Goal: Information Seeking & Learning: Learn about a topic

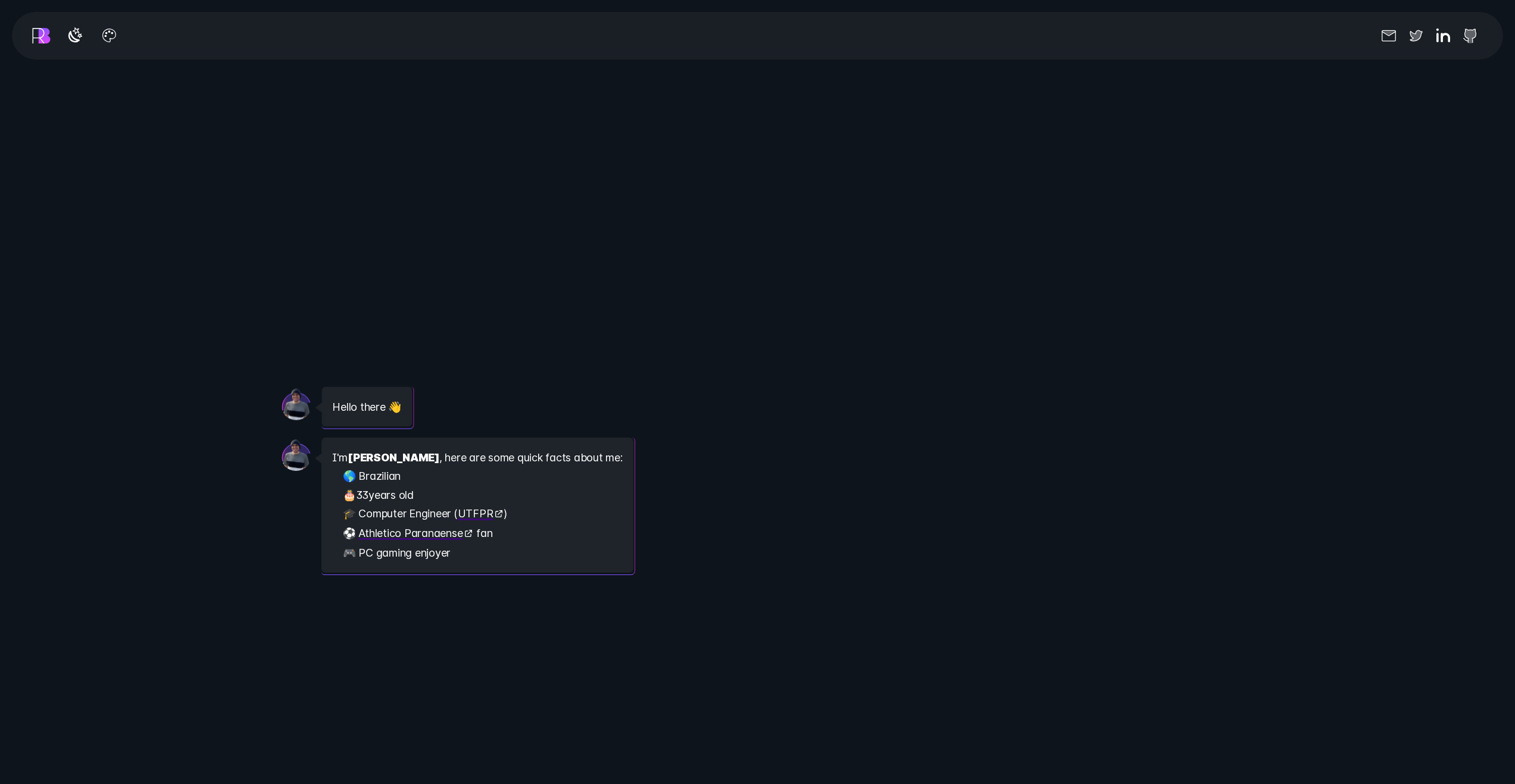
scroll to position [2143, 0]
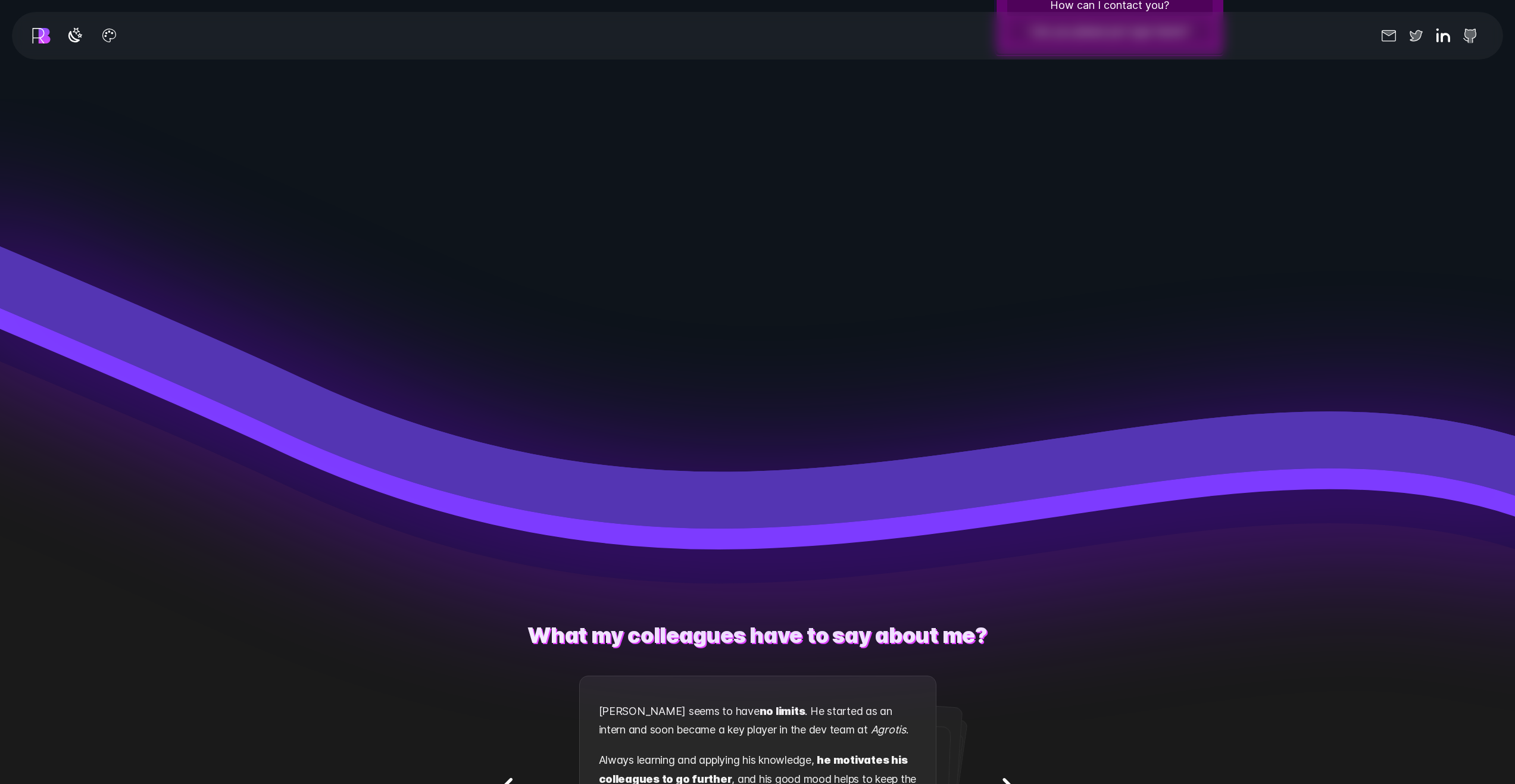
scroll to position [2380, 0]
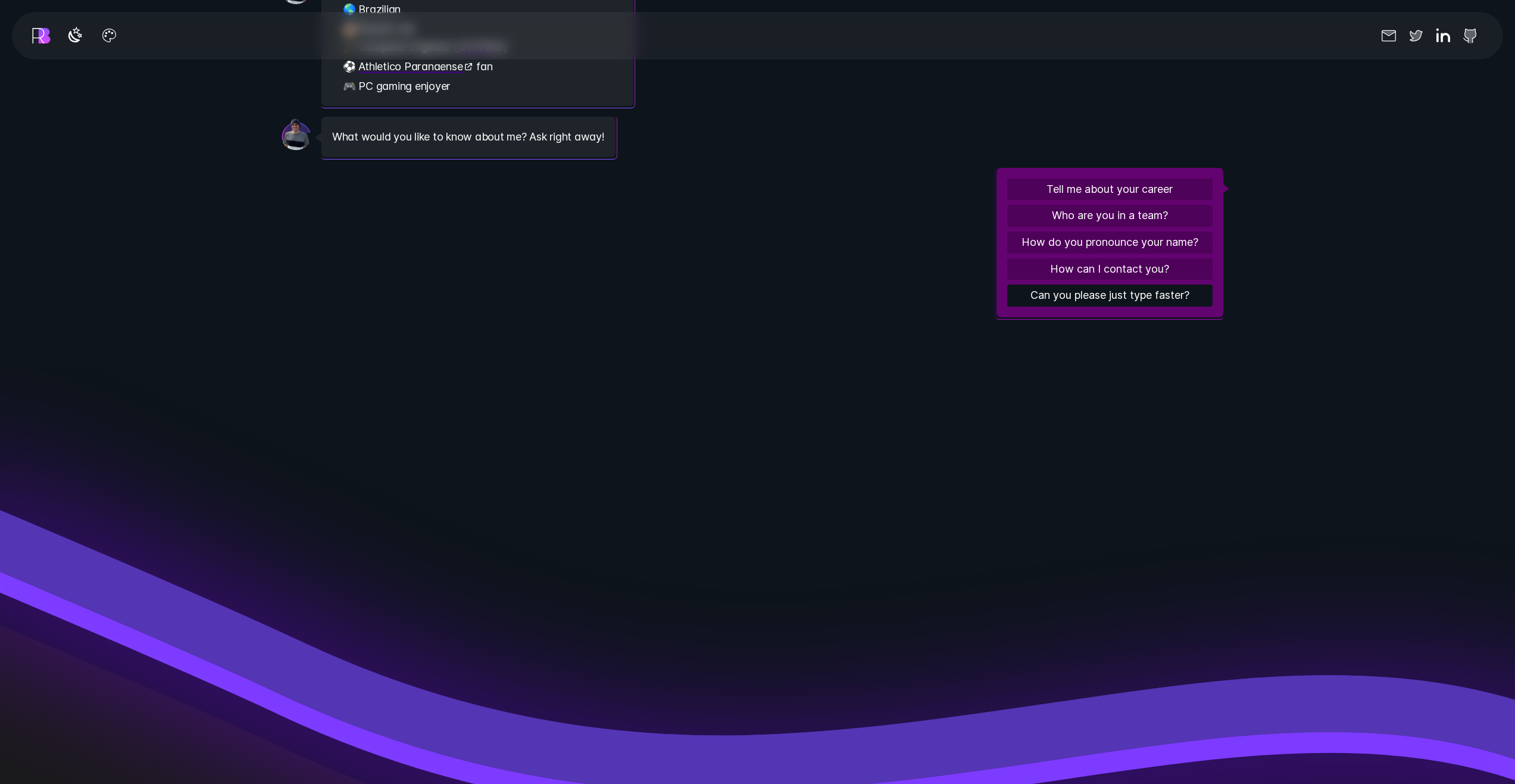
click at [1064, 297] on button "Can you please just type faster?" at bounding box center [1110, 296] width 206 height 22
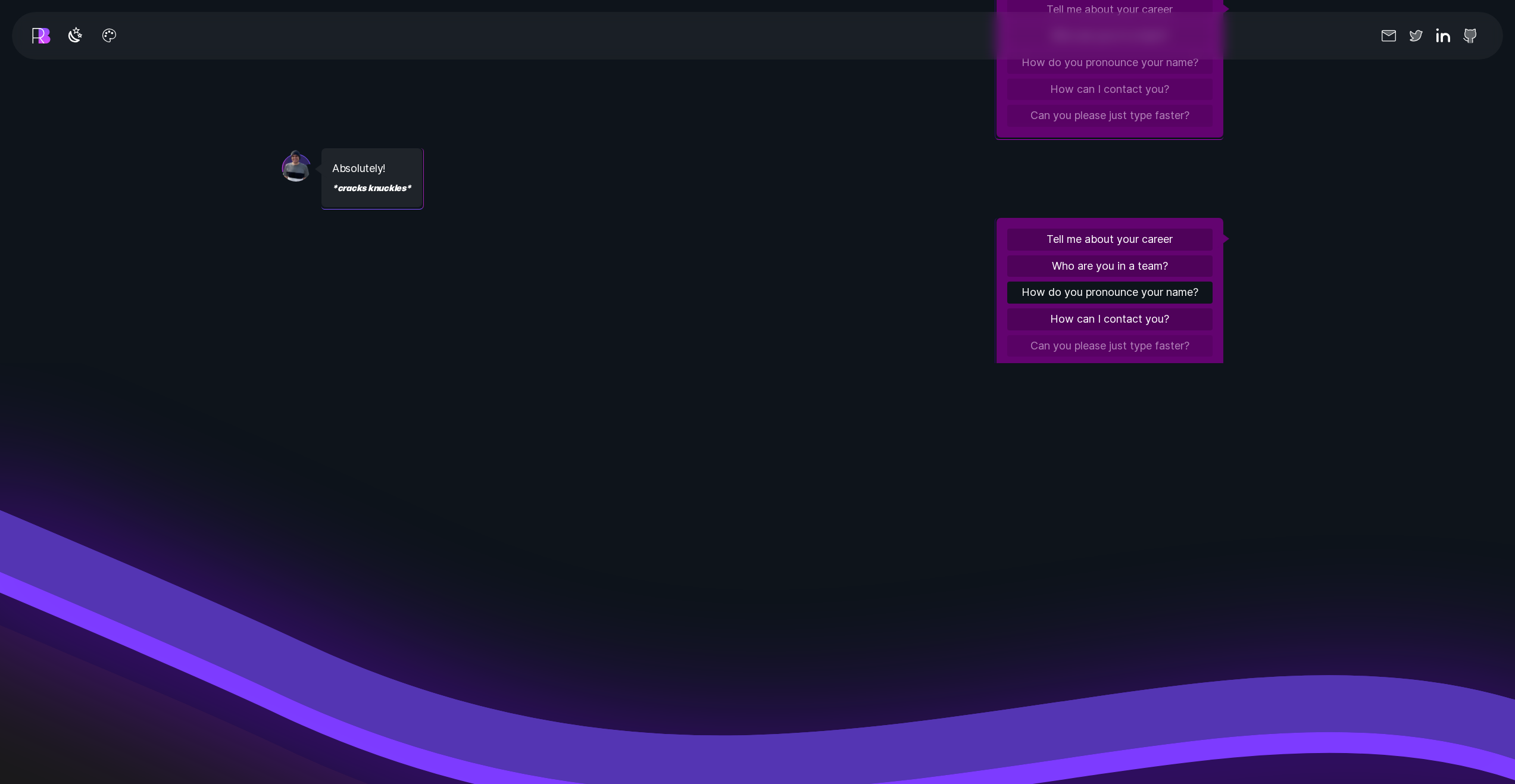
scroll to position [186, 0]
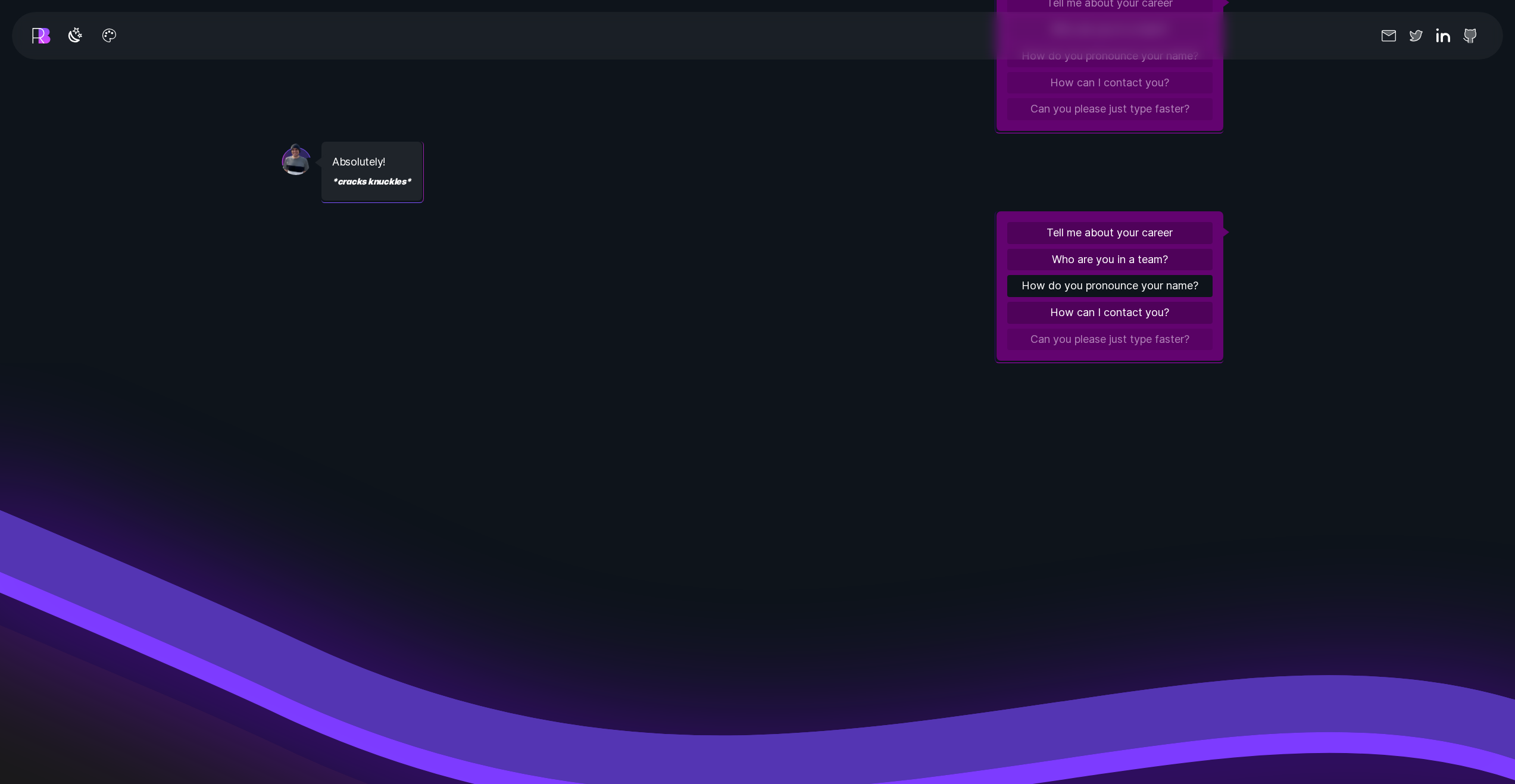
click at [1066, 293] on button "How do you pronounce your name?" at bounding box center [1110, 286] width 206 height 22
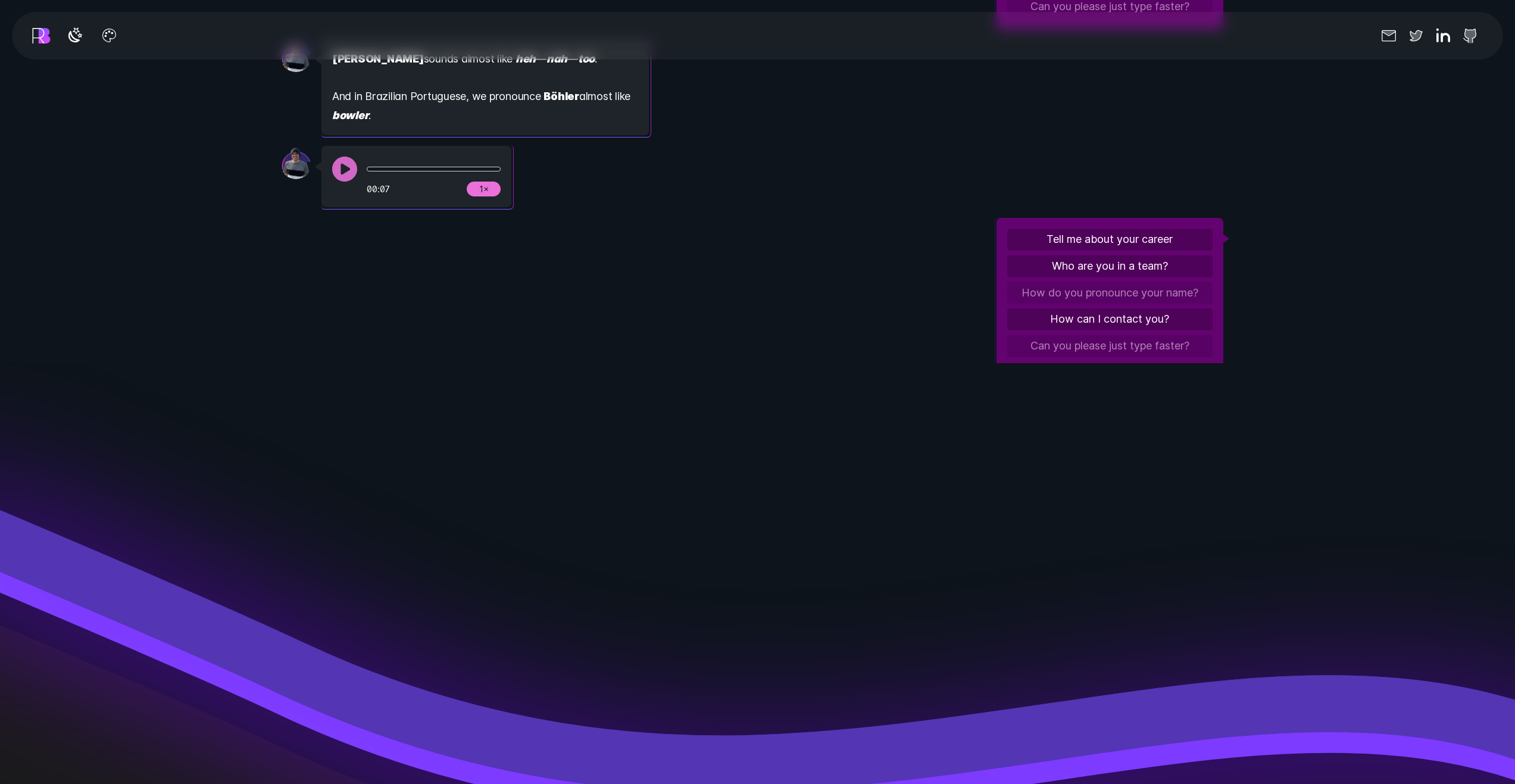
scroll to position [525, 0]
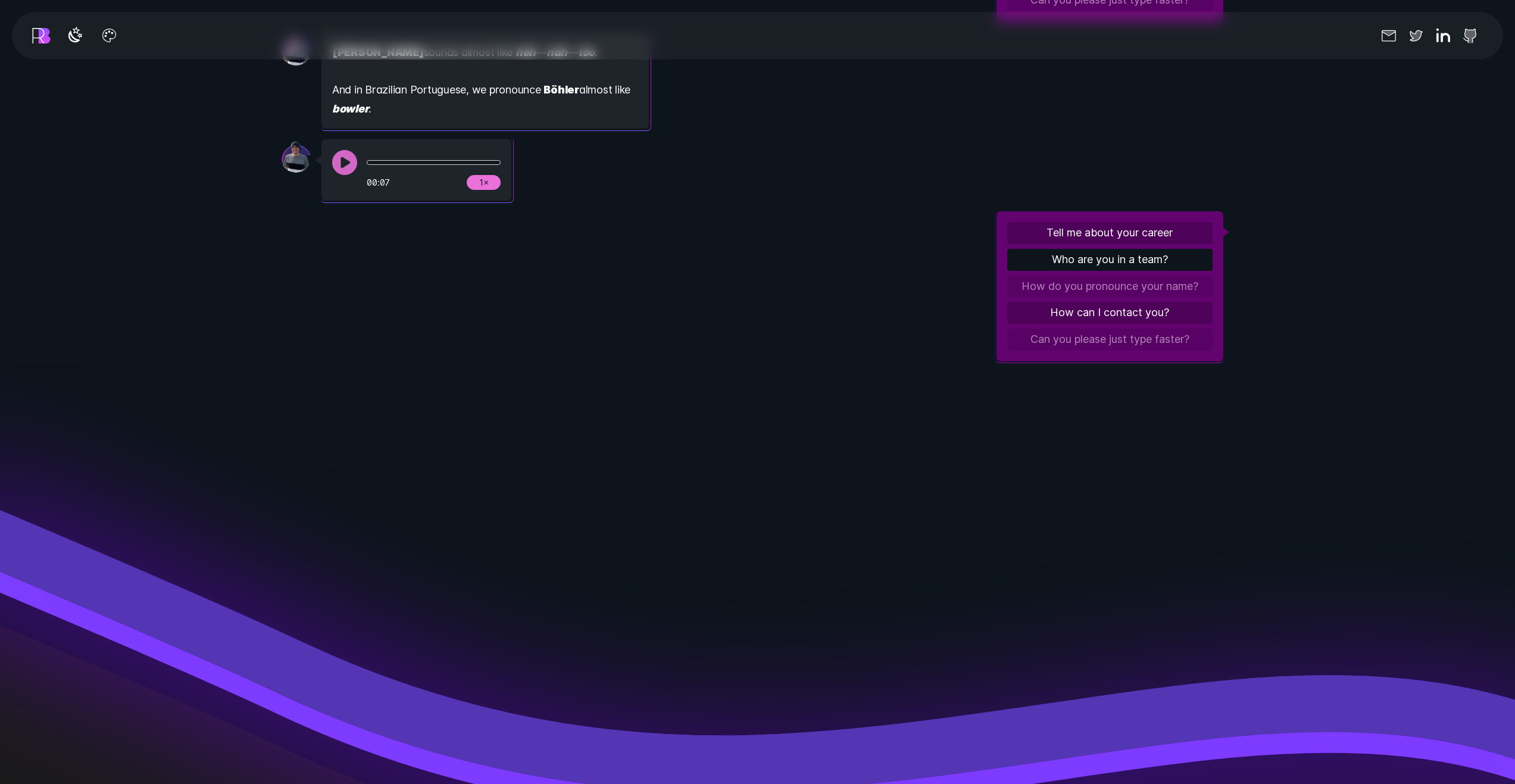
click at [1133, 256] on button "Who are you in a team?" at bounding box center [1110, 260] width 206 height 22
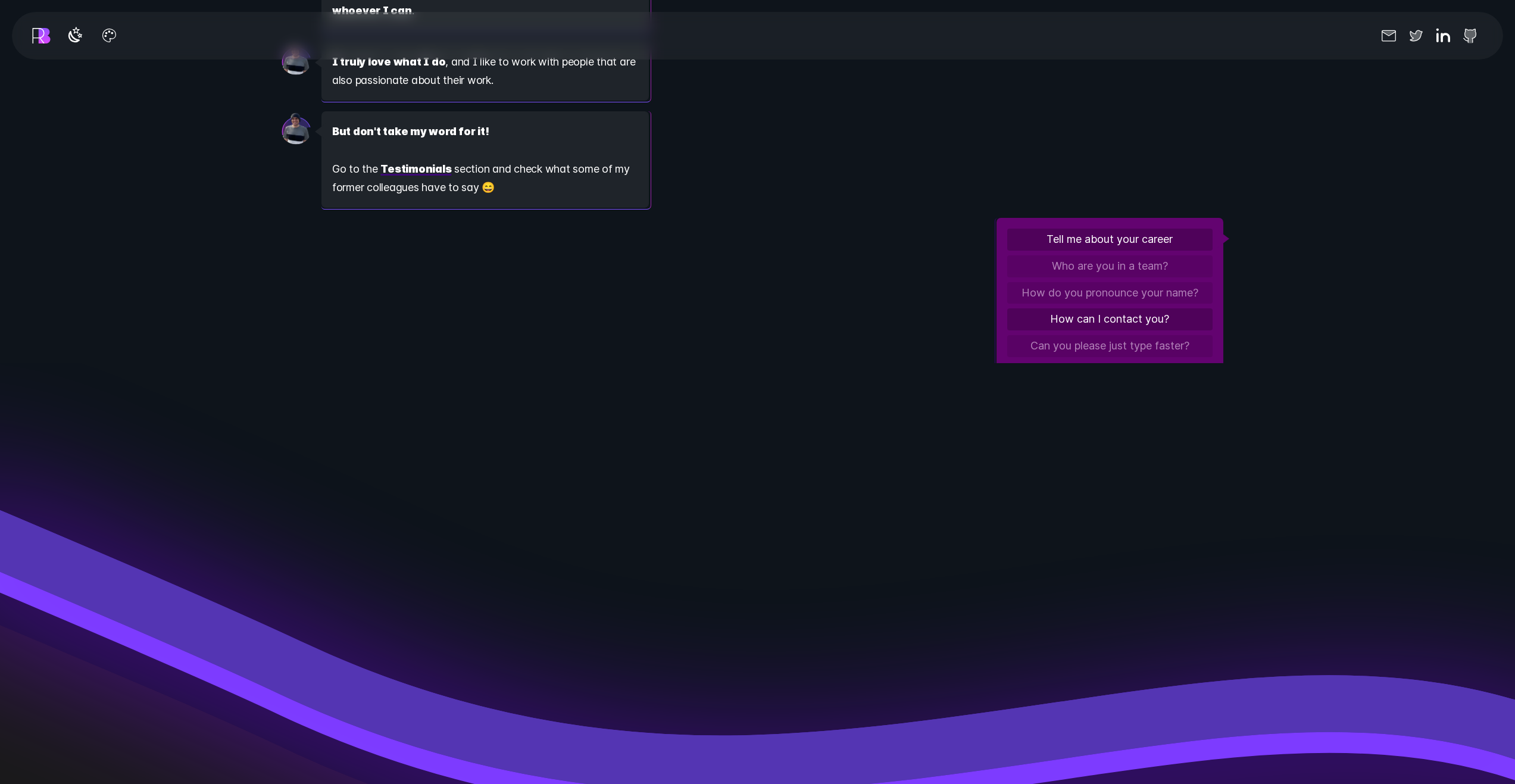
scroll to position [1020, 0]
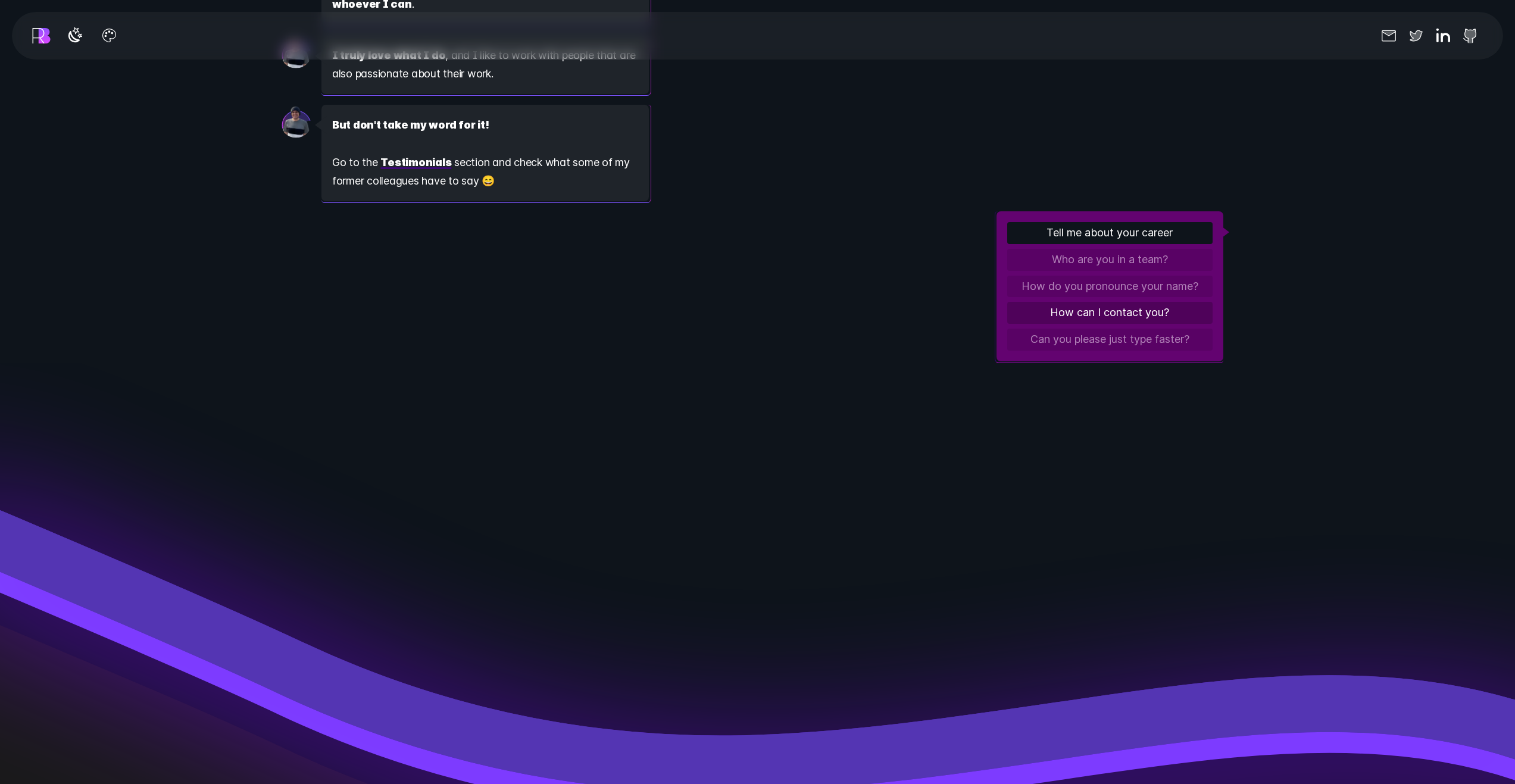
click at [1077, 235] on button "Tell me about your career" at bounding box center [1110, 233] width 206 height 22
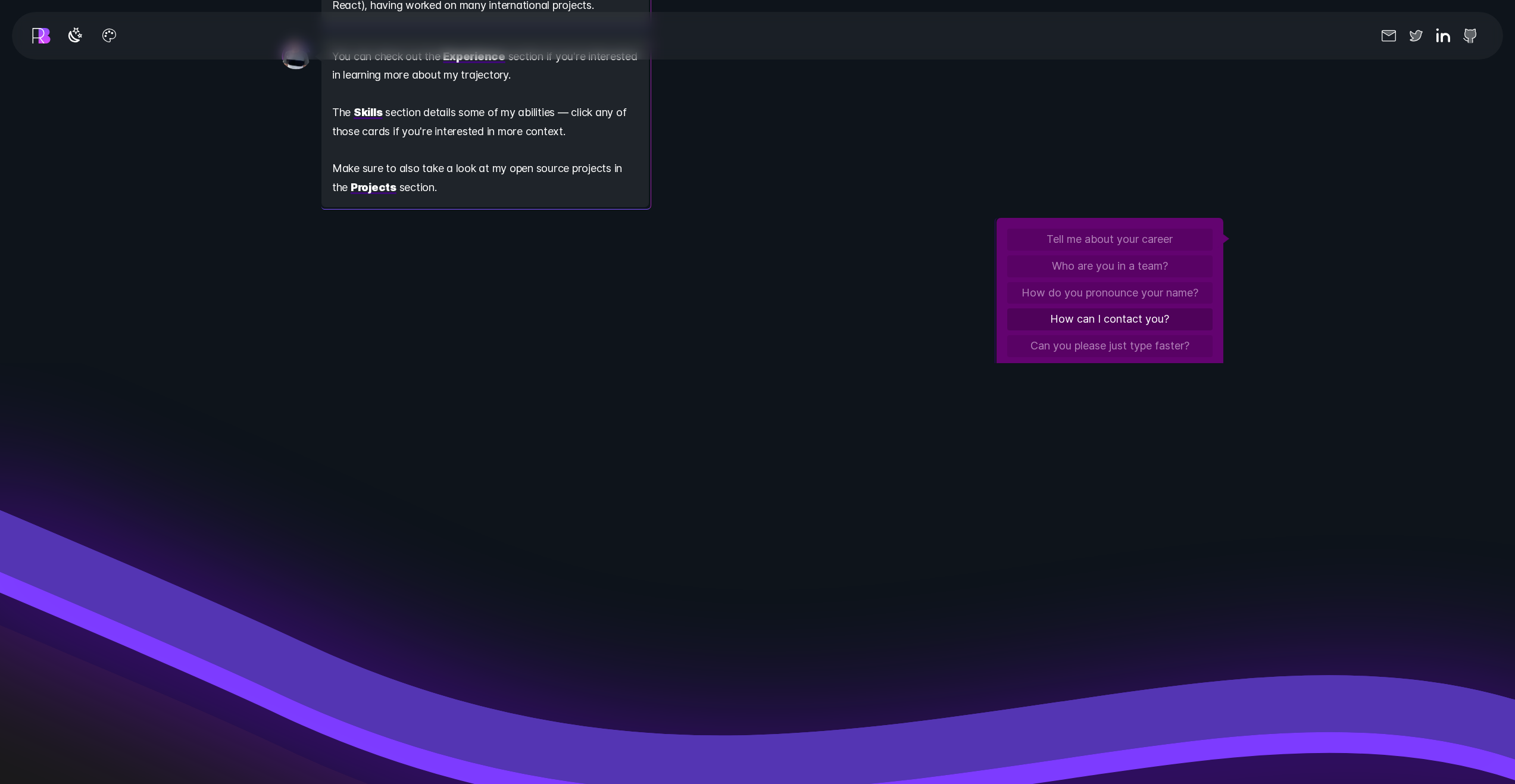
scroll to position [1627, 0]
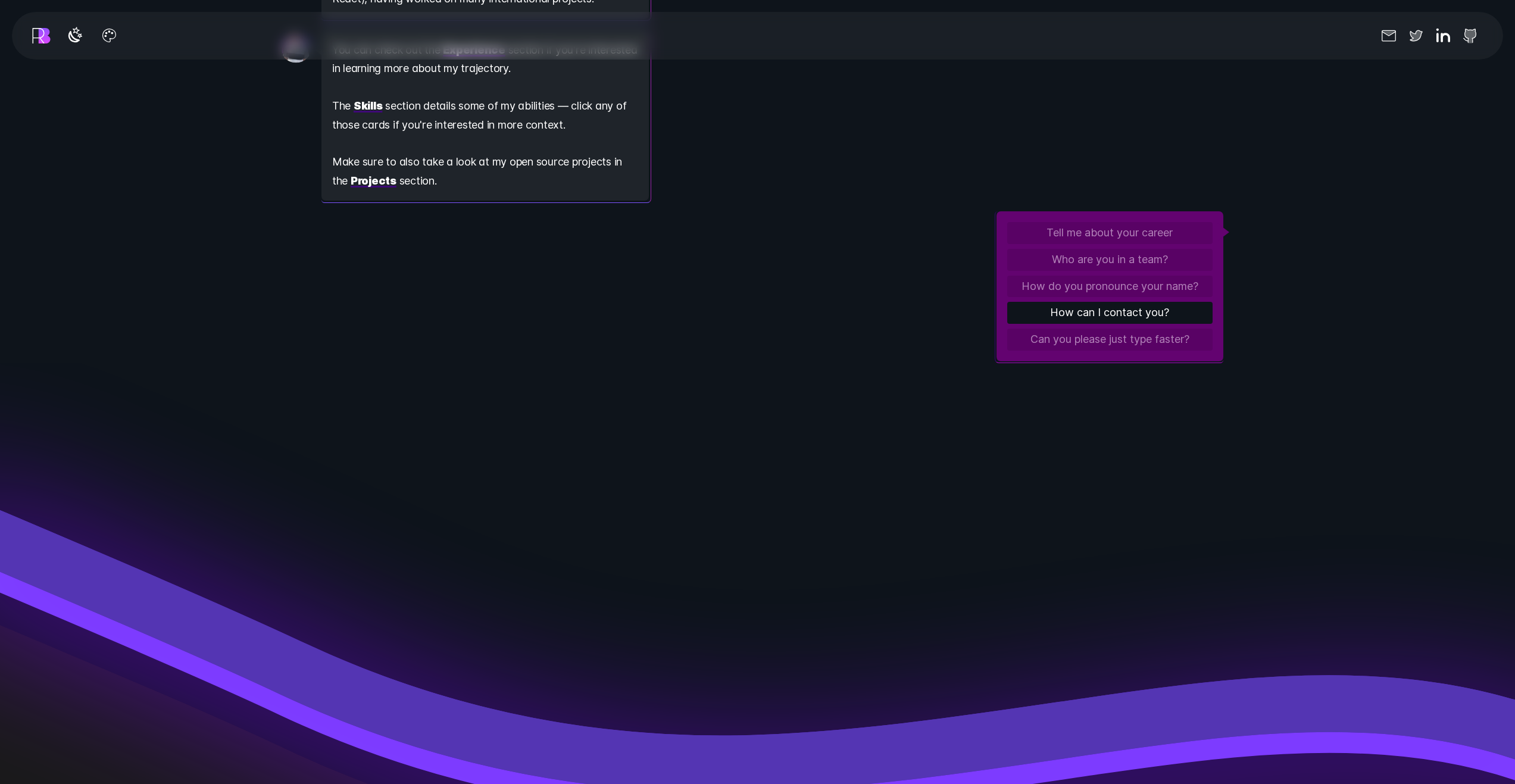
click at [1063, 304] on button "How can I contact you?" at bounding box center [1110, 313] width 206 height 22
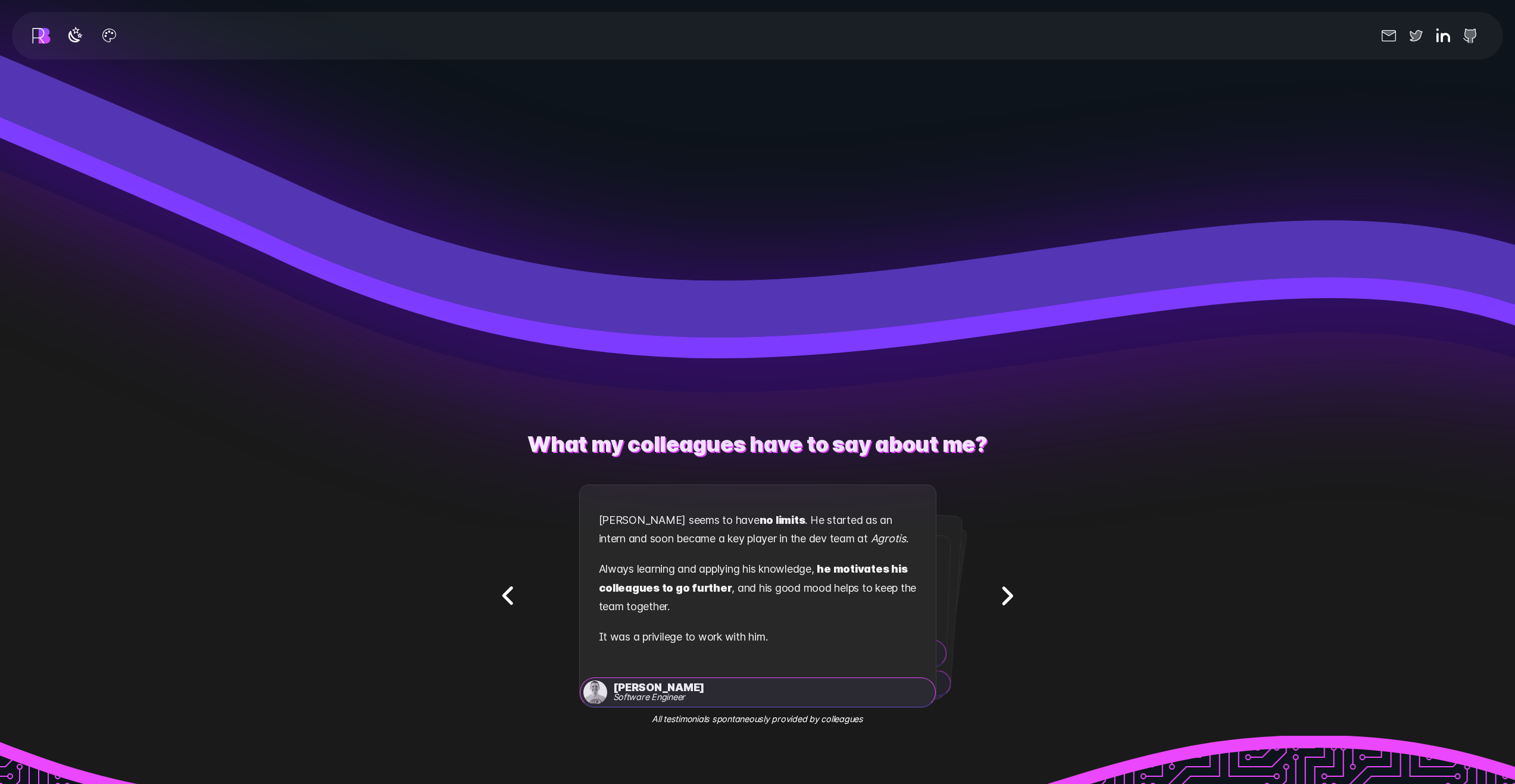
scroll to position [3155, 0]
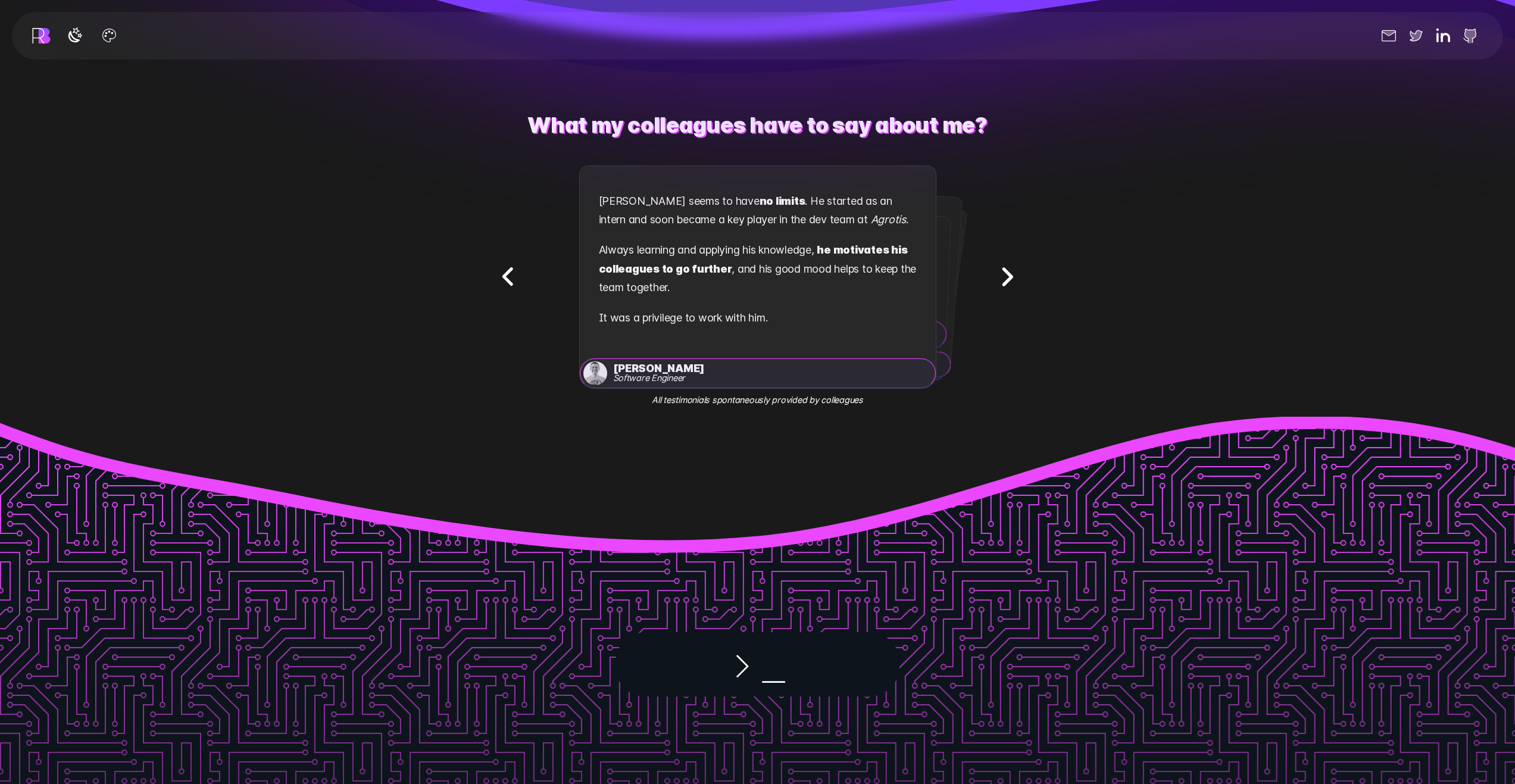
click at [1006, 272] on icon "Next testimonial" at bounding box center [1007, 277] width 37 height 37
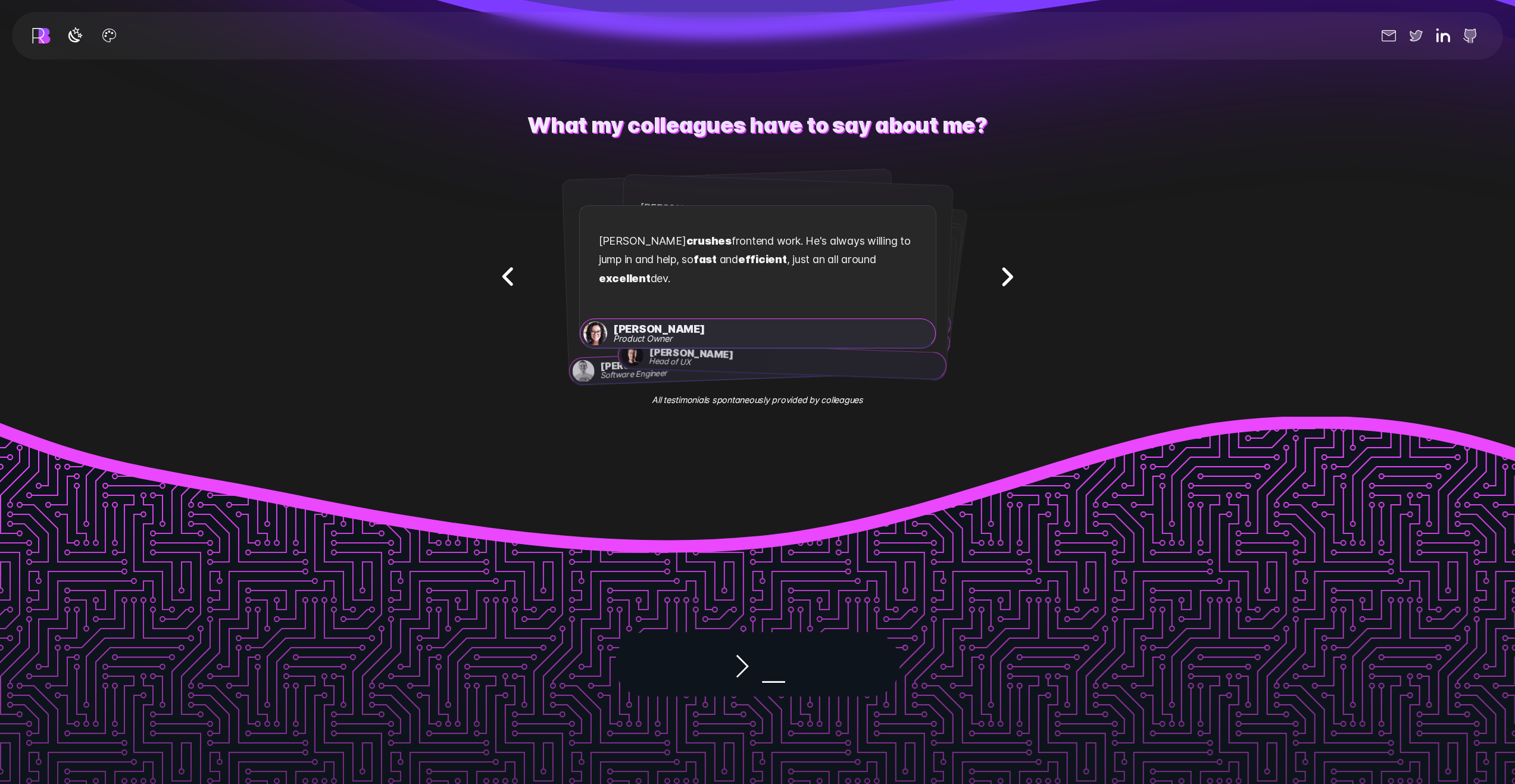
click at [1006, 272] on icon "Next testimonial" at bounding box center [1007, 277] width 37 height 37
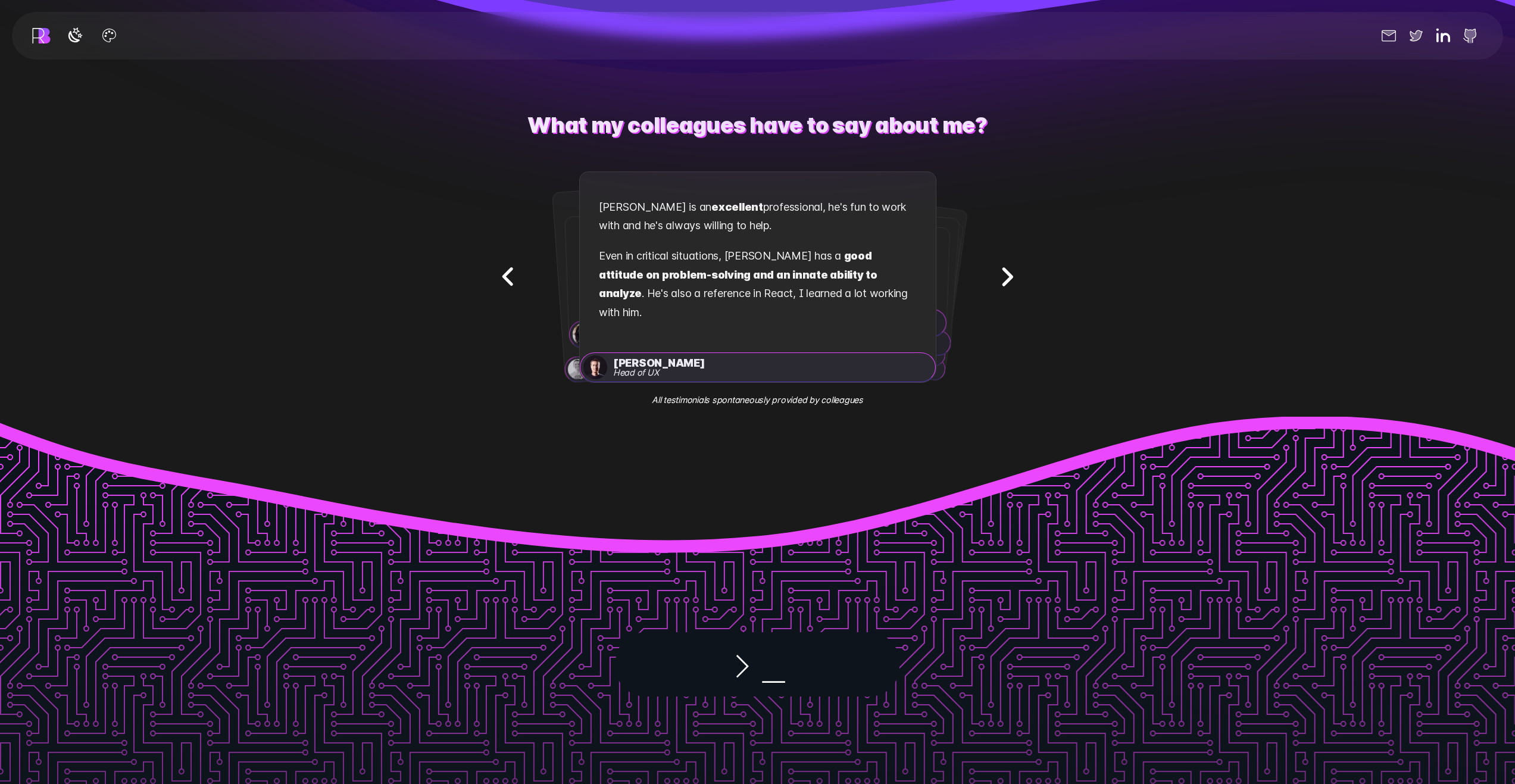
click at [1006, 271] on icon "Next testimonial" at bounding box center [1007, 277] width 37 height 37
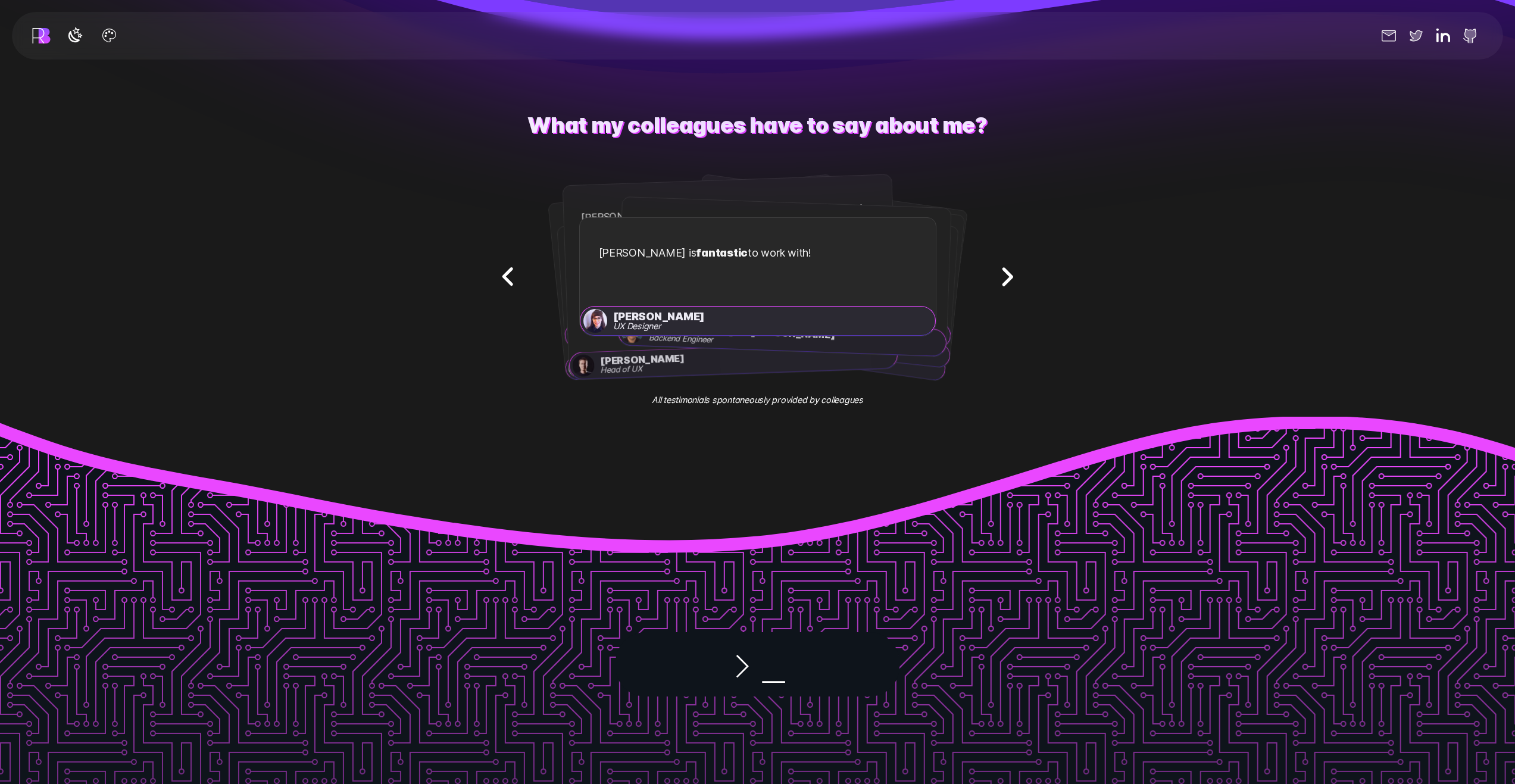
click at [1004, 271] on icon "Next testimonial" at bounding box center [1007, 277] width 37 height 37
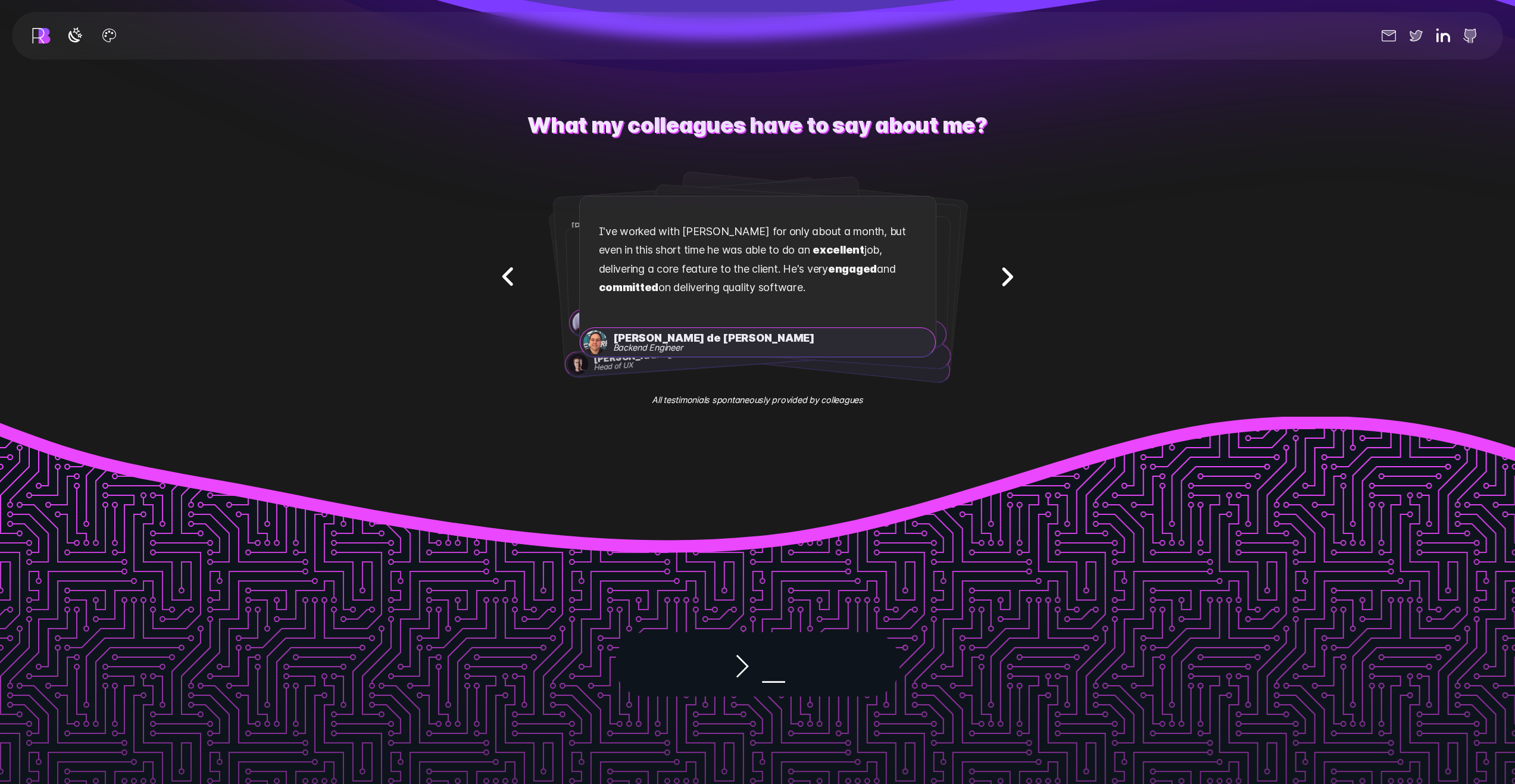
click at [1004, 271] on icon "Next testimonial" at bounding box center [1007, 277] width 37 height 37
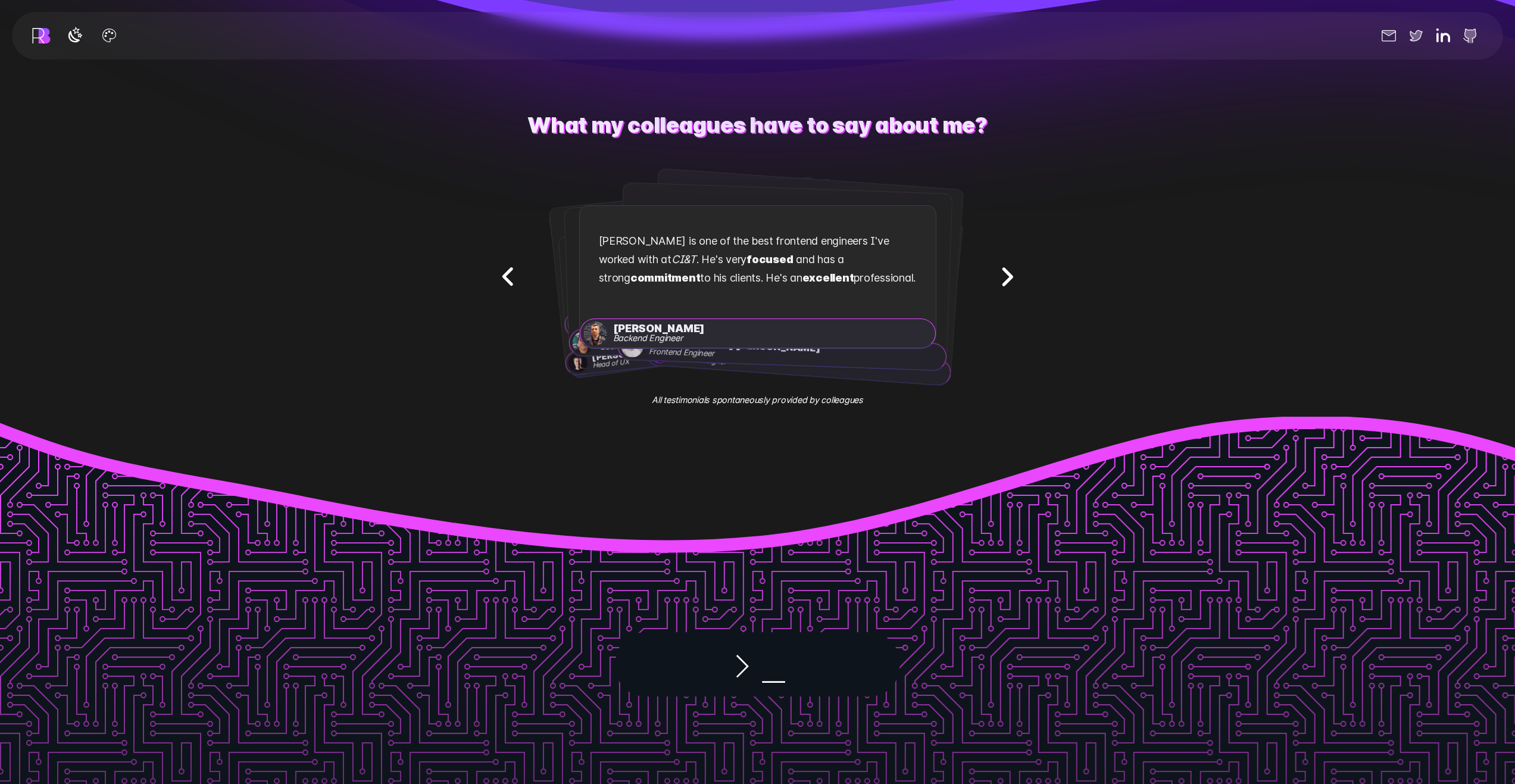
click at [1003, 271] on icon "Next testimonial" at bounding box center [1007, 277] width 37 height 37
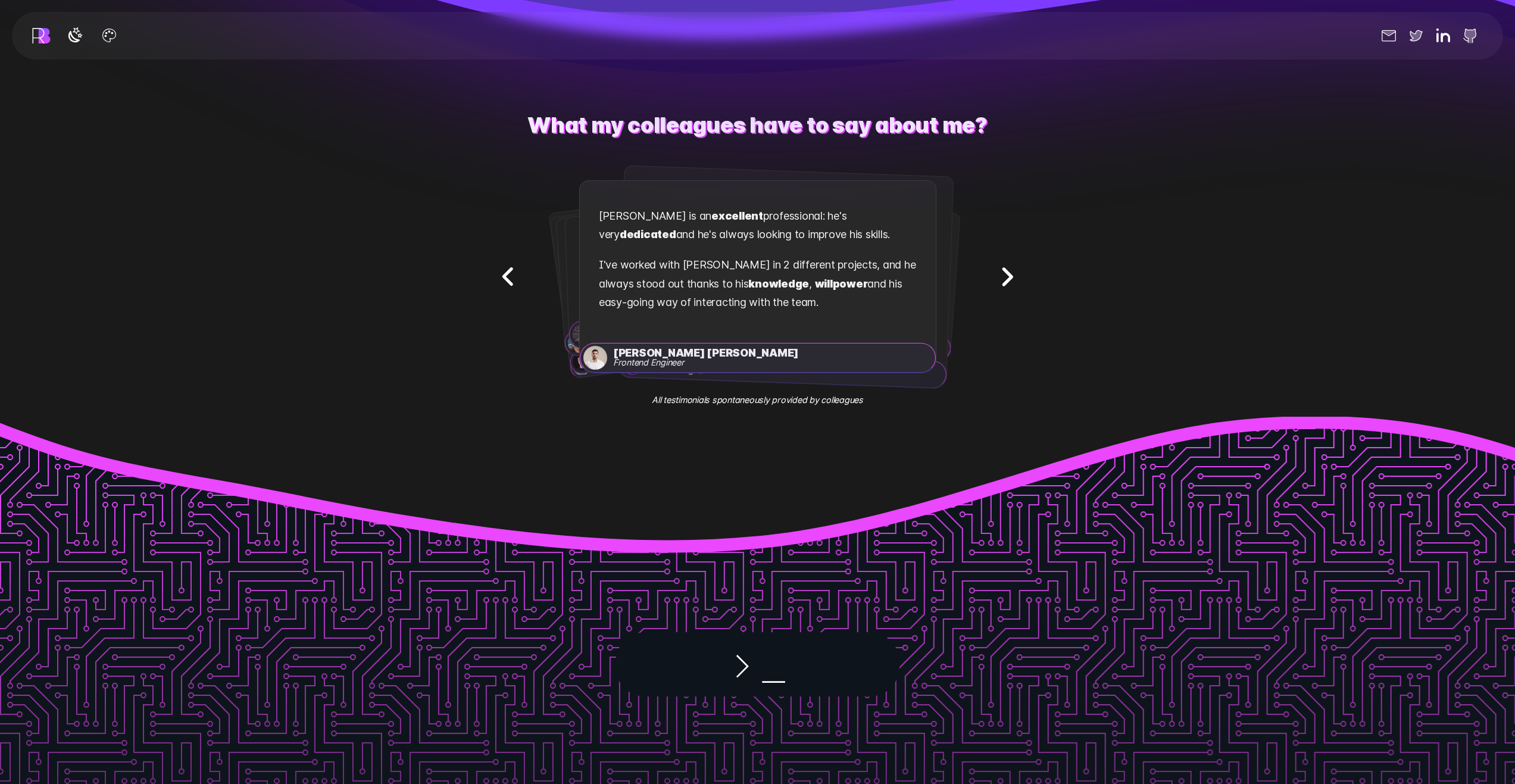
click at [1003, 271] on icon "Next testimonial" at bounding box center [1007, 277] width 37 height 37
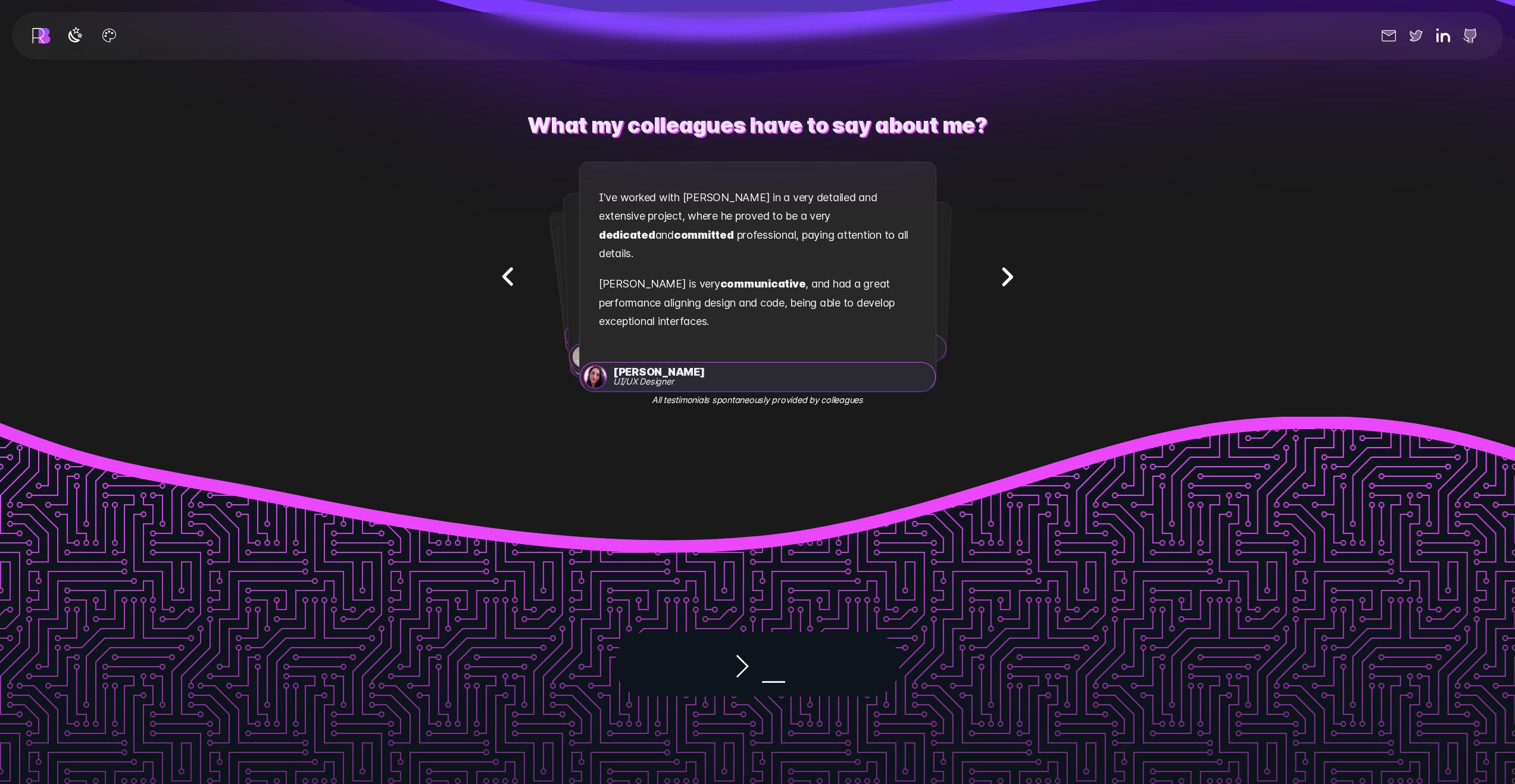
click at [1003, 271] on icon "Next testimonial" at bounding box center [1007, 277] width 37 height 37
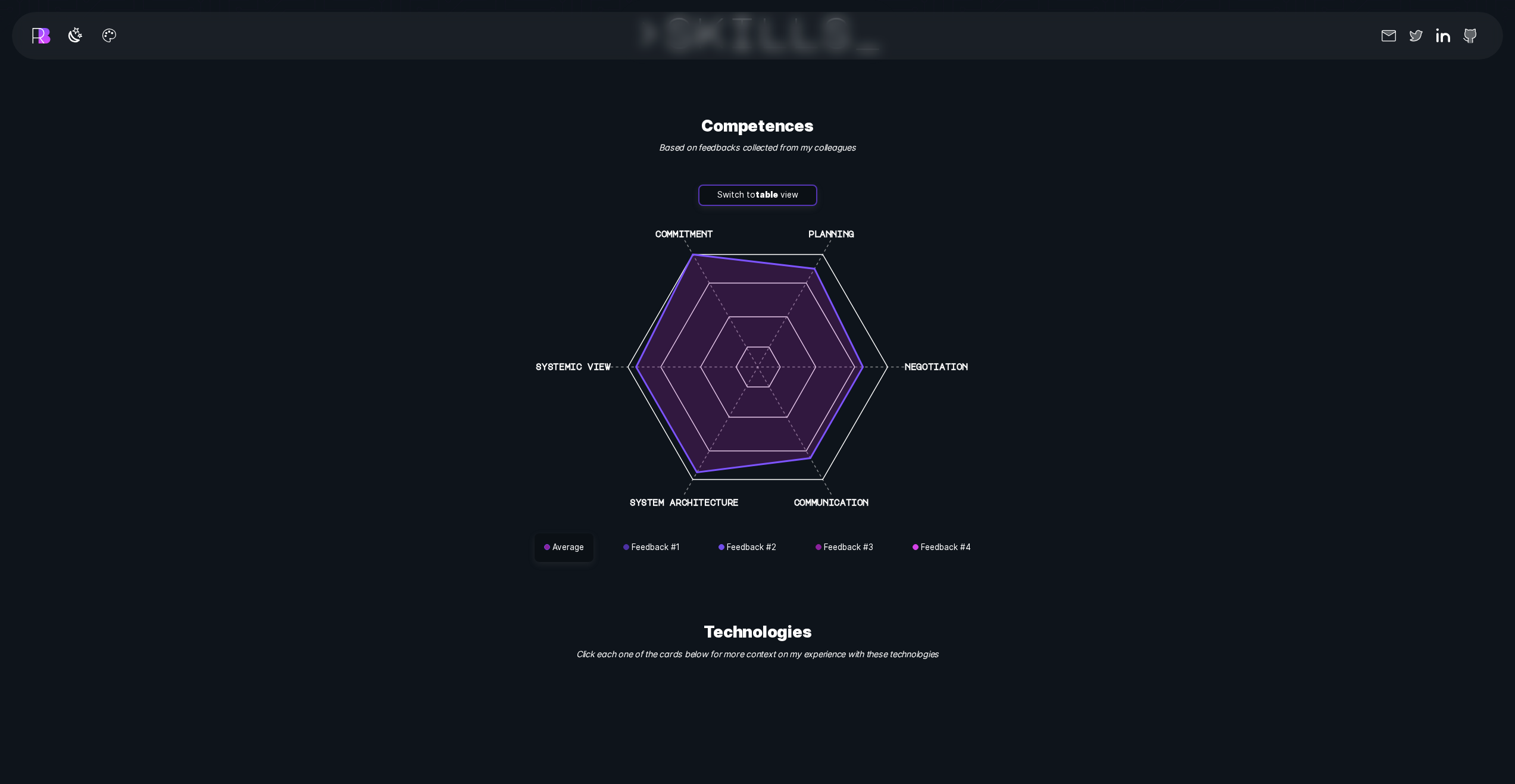
scroll to position [4524, 0]
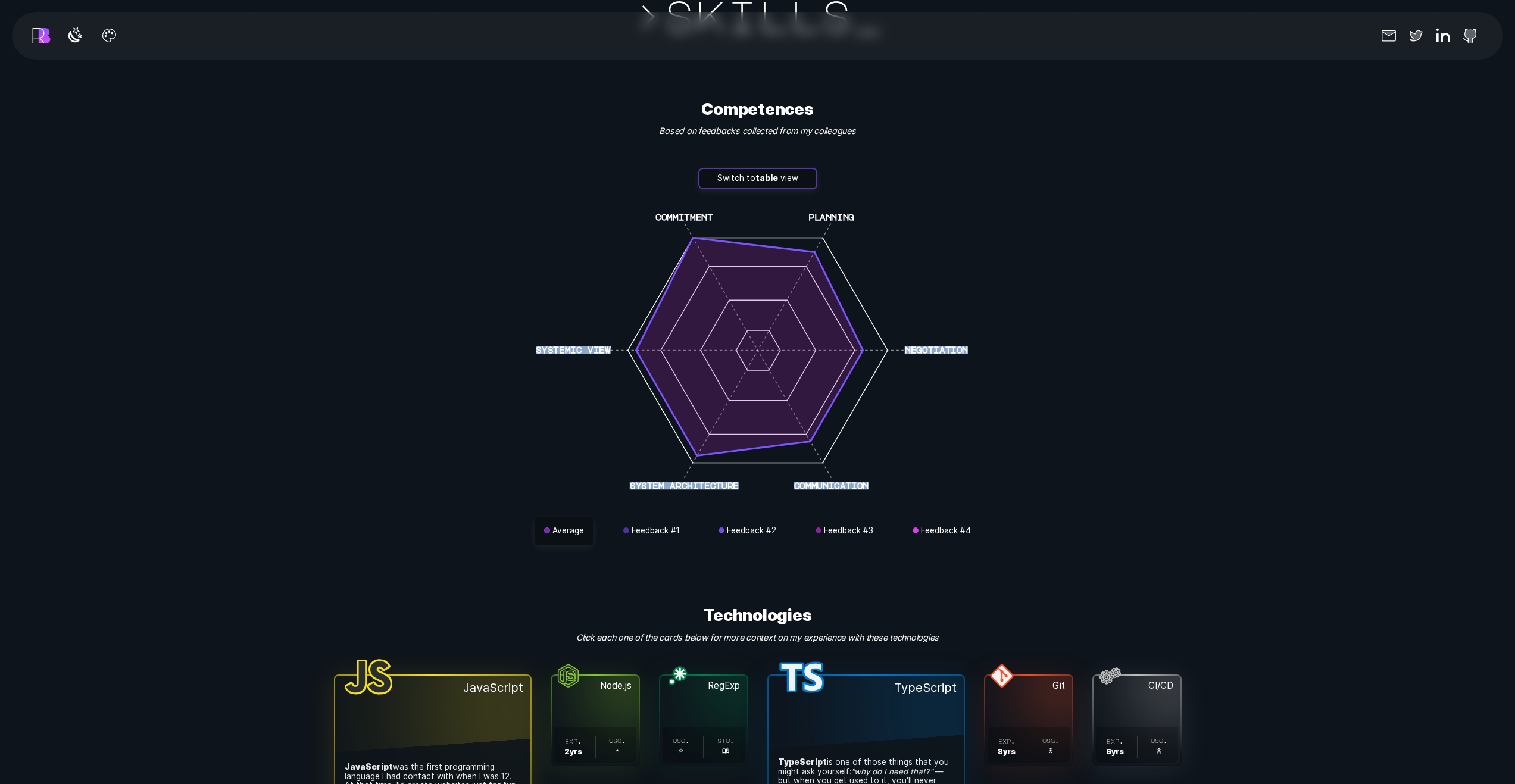
drag, startPoint x: 862, startPoint y: 338, endPoint x: 886, endPoint y: 377, distance: 45.8
click at [886, 372] on icon "commitment planning negotiation communication system architecture systemic view" at bounding box center [758, 350] width 476 height 303
click at [752, 528] on button "Feedback # 2" at bounding box center [747, 531] width 77 height 28
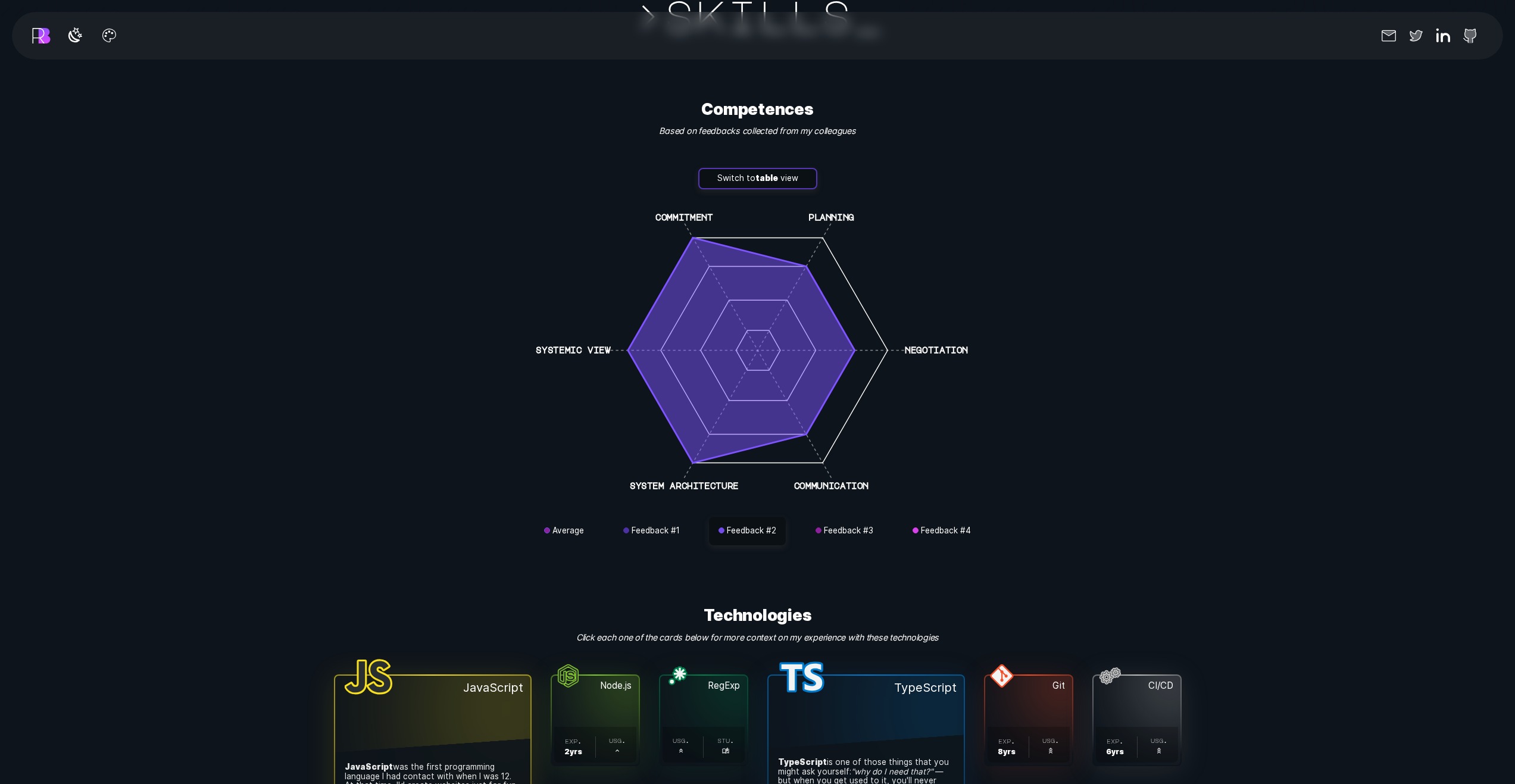
click at [690, 517] on div "Average Feedback # 1 Feedback # 2 Feedback # 3 Feedback # 4" at bounding box center [758, 531] width 476 height 28
click at [668, 525] on button "Feedback # 1" at bounding box center [651, 531] width 75 height 28
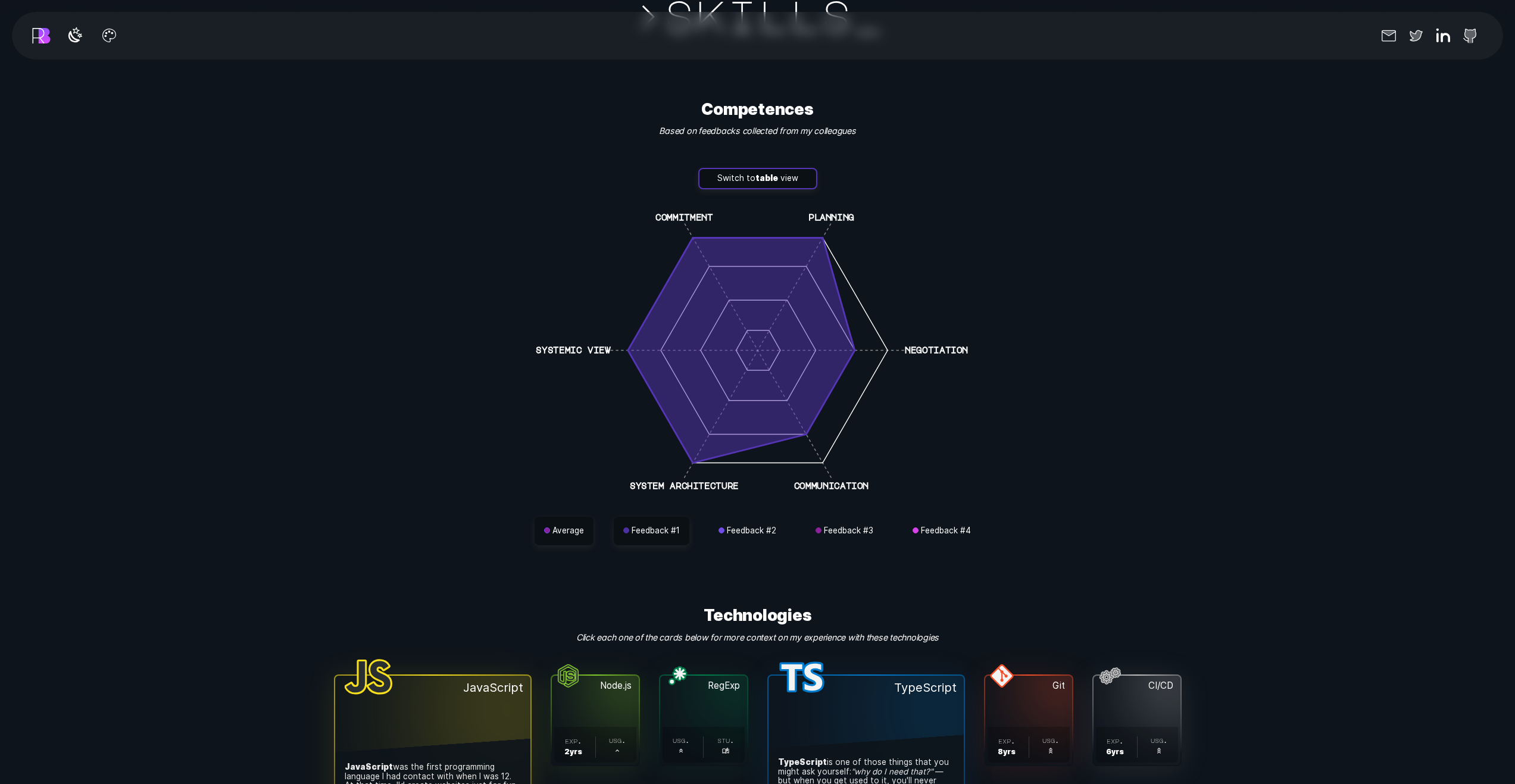
click at [579, 520] on button "Average" at bounding box center [564, 531] width 59 height 28
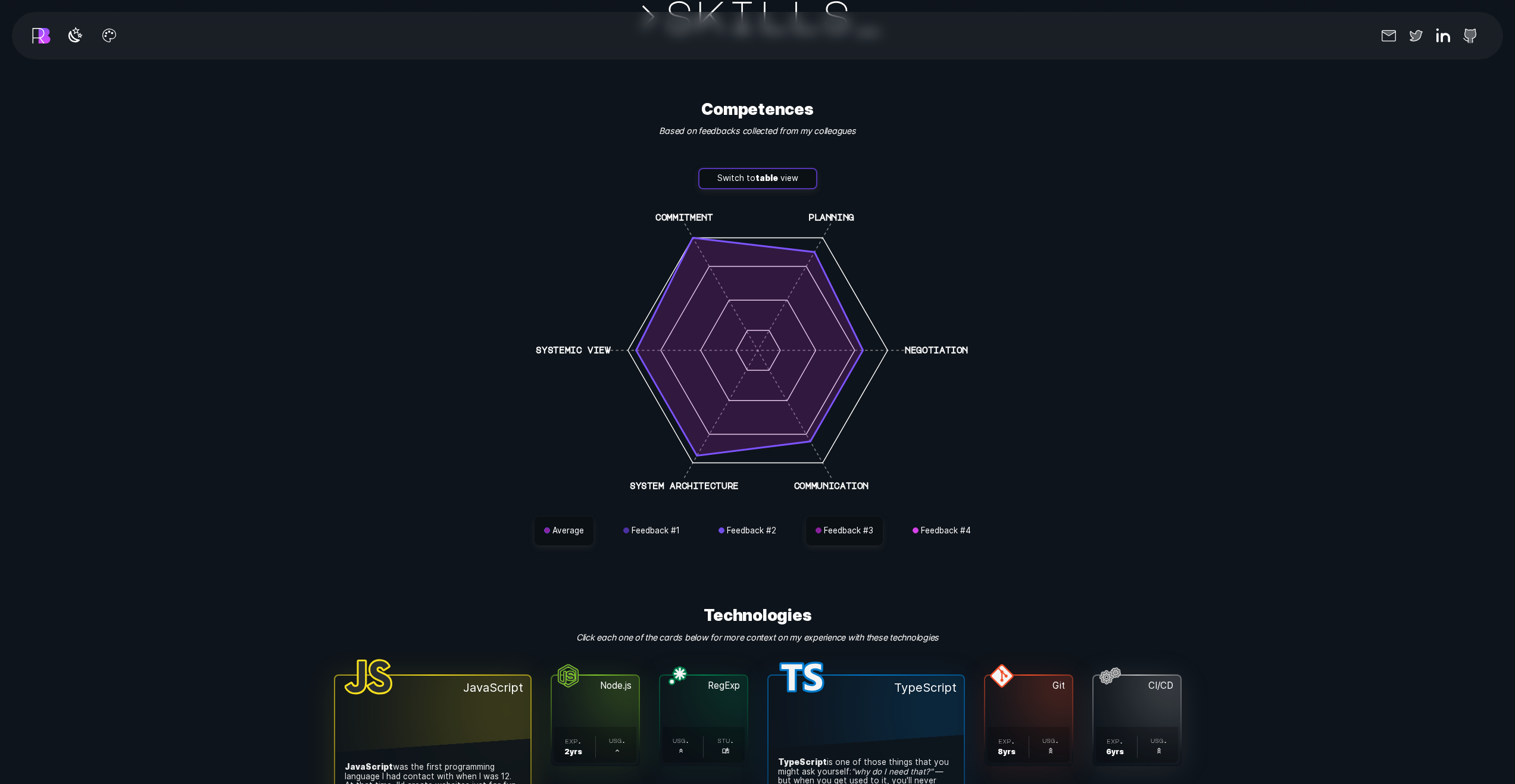
click at [822, 522] on button "Feedback # 3" at bounding box center [844, 531] width 77 height 28
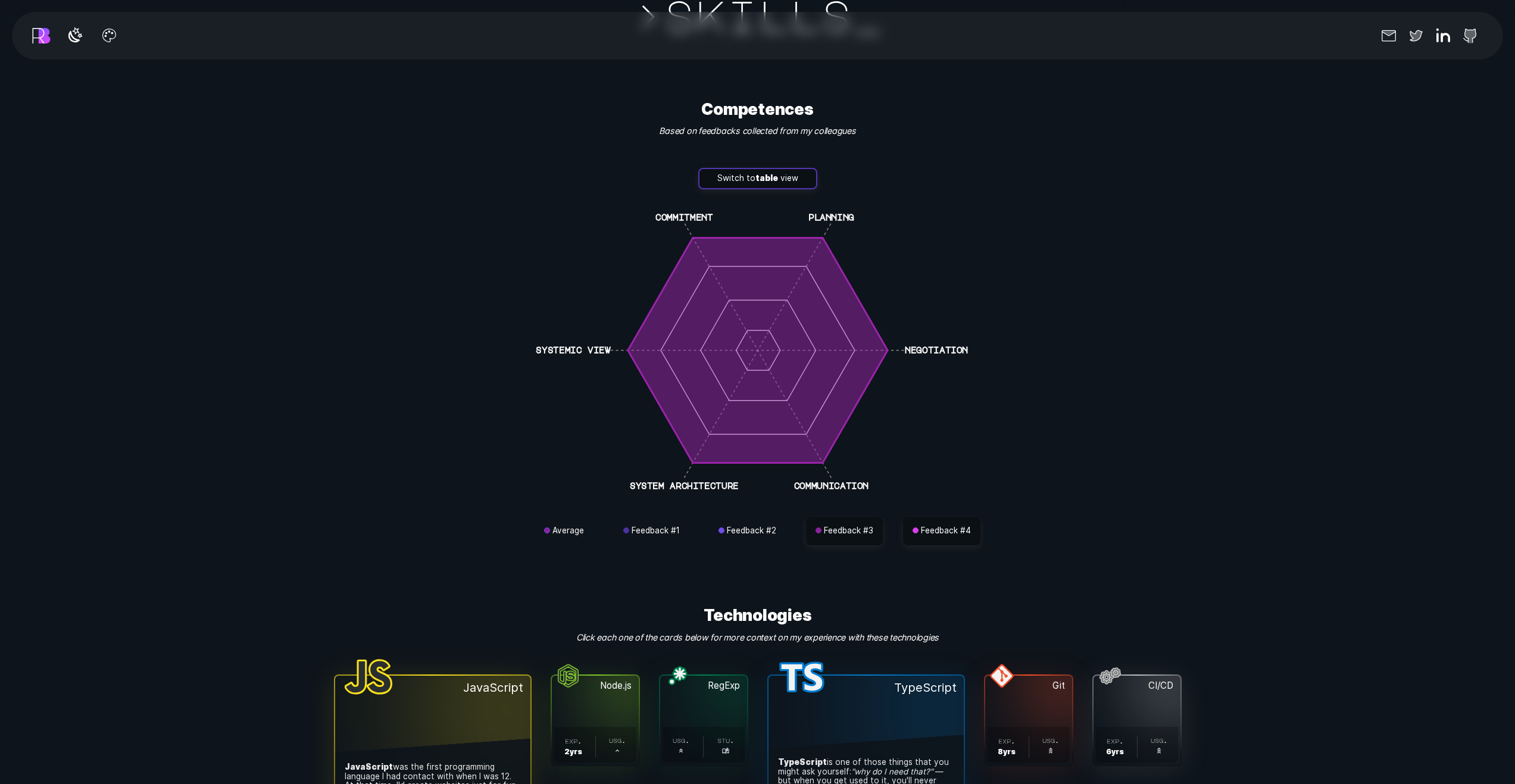
click at [927, 534] on button "Feedback # 4" at bounding box center [942, 531] width 78 height 28
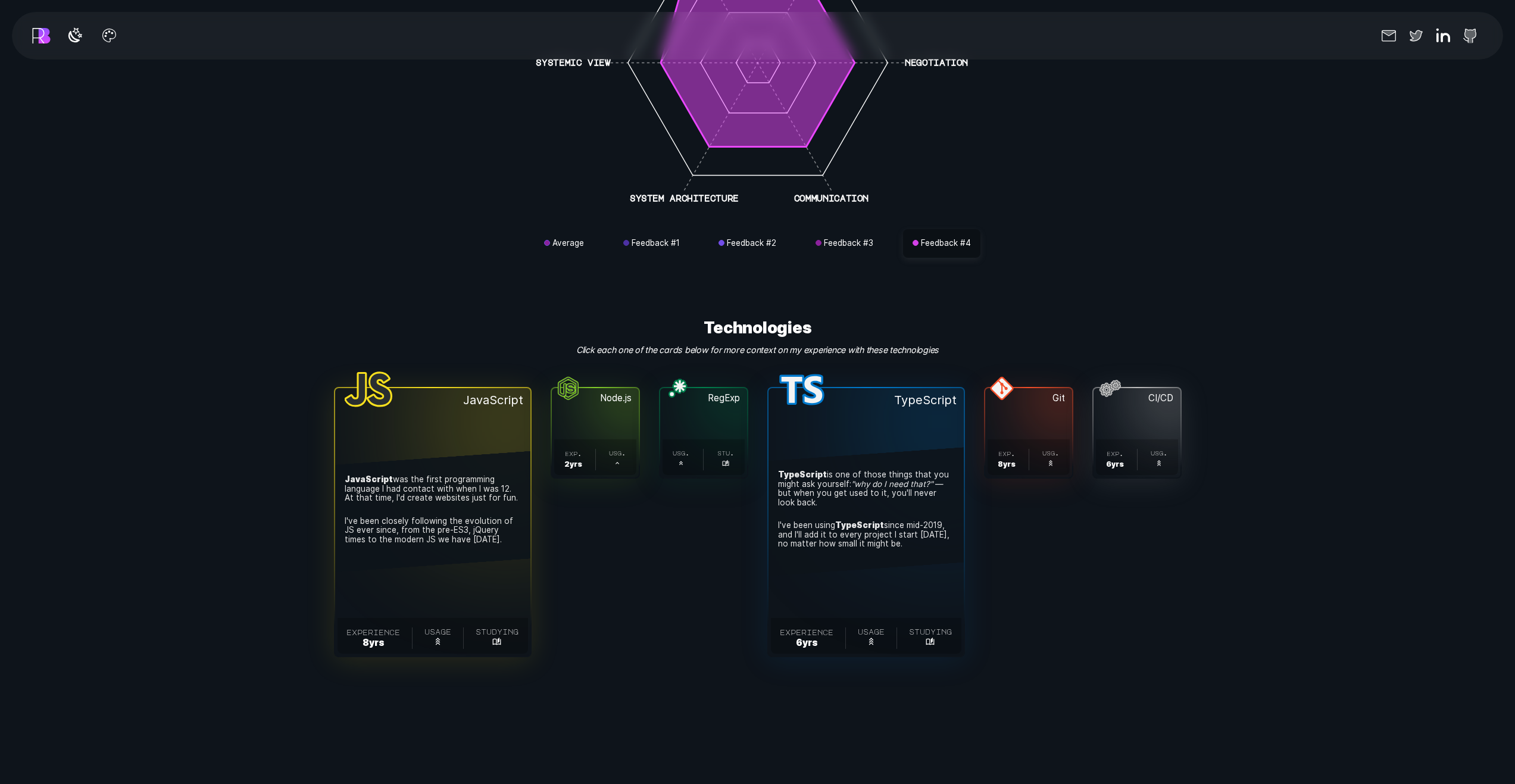
scroll to position [4821, 0]
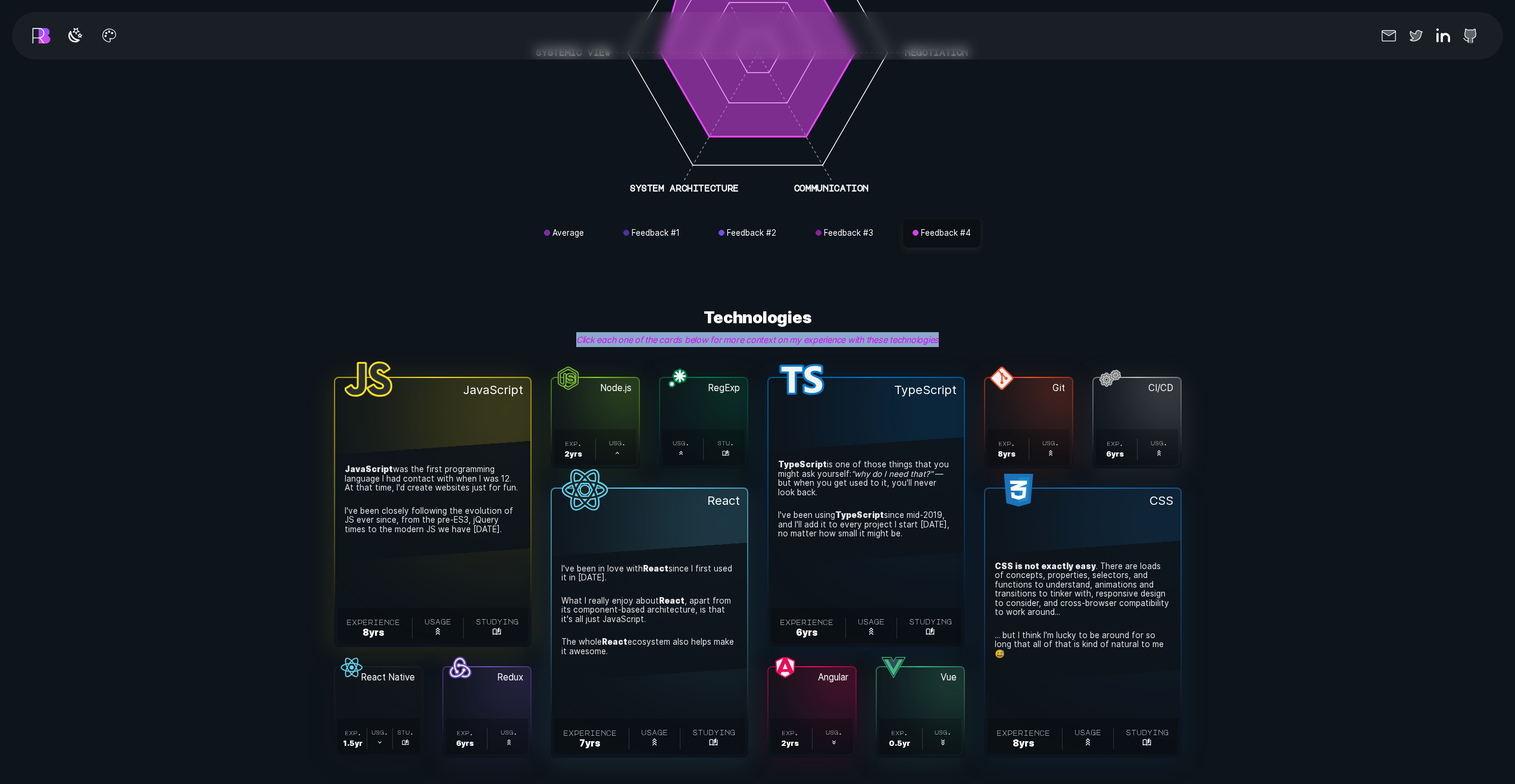
drag, startPoint x: 580, startPoint y: 338, endPoint x: 934, endPoint y: 337, distance: 354.0
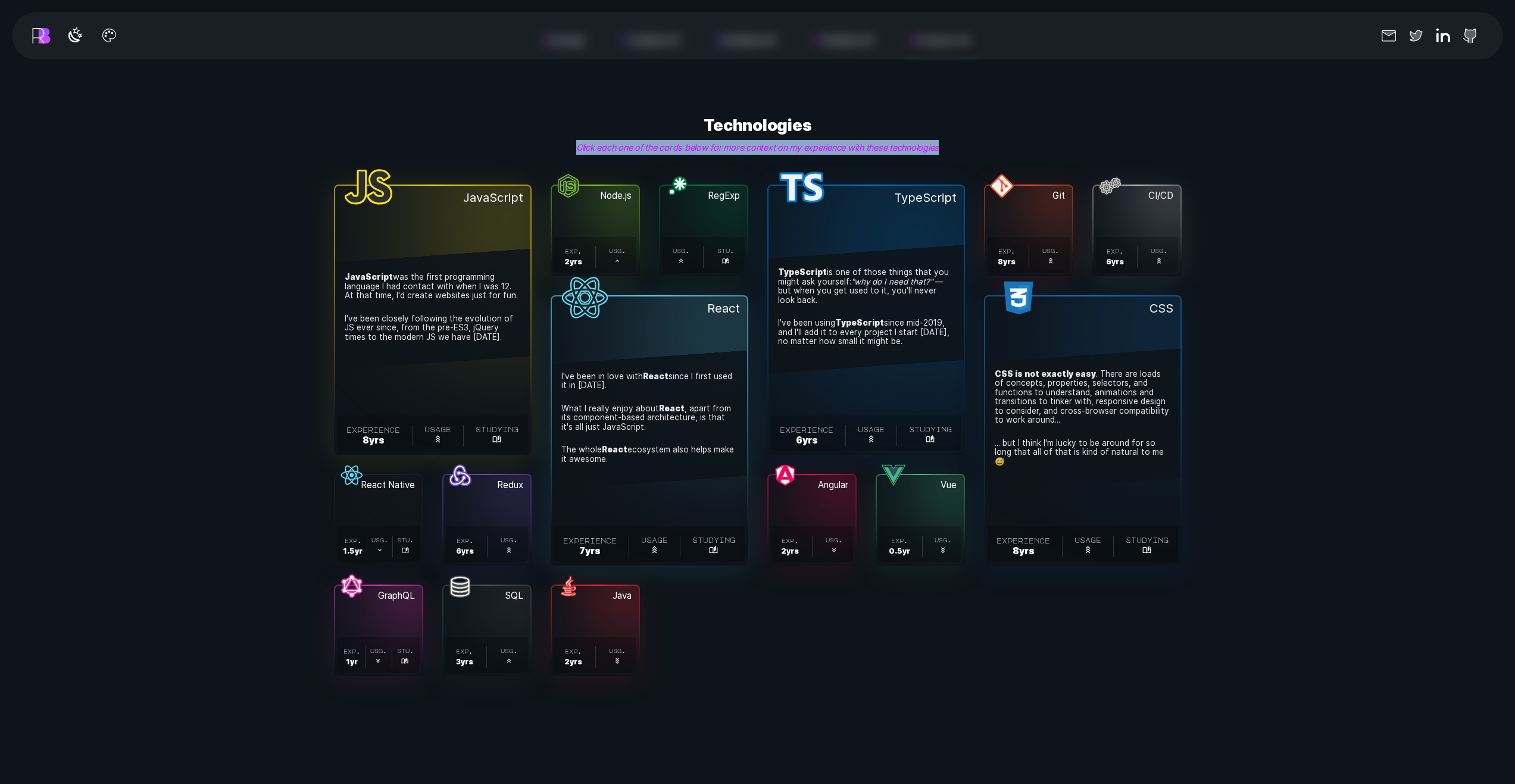
scroll to position [5118, 0]
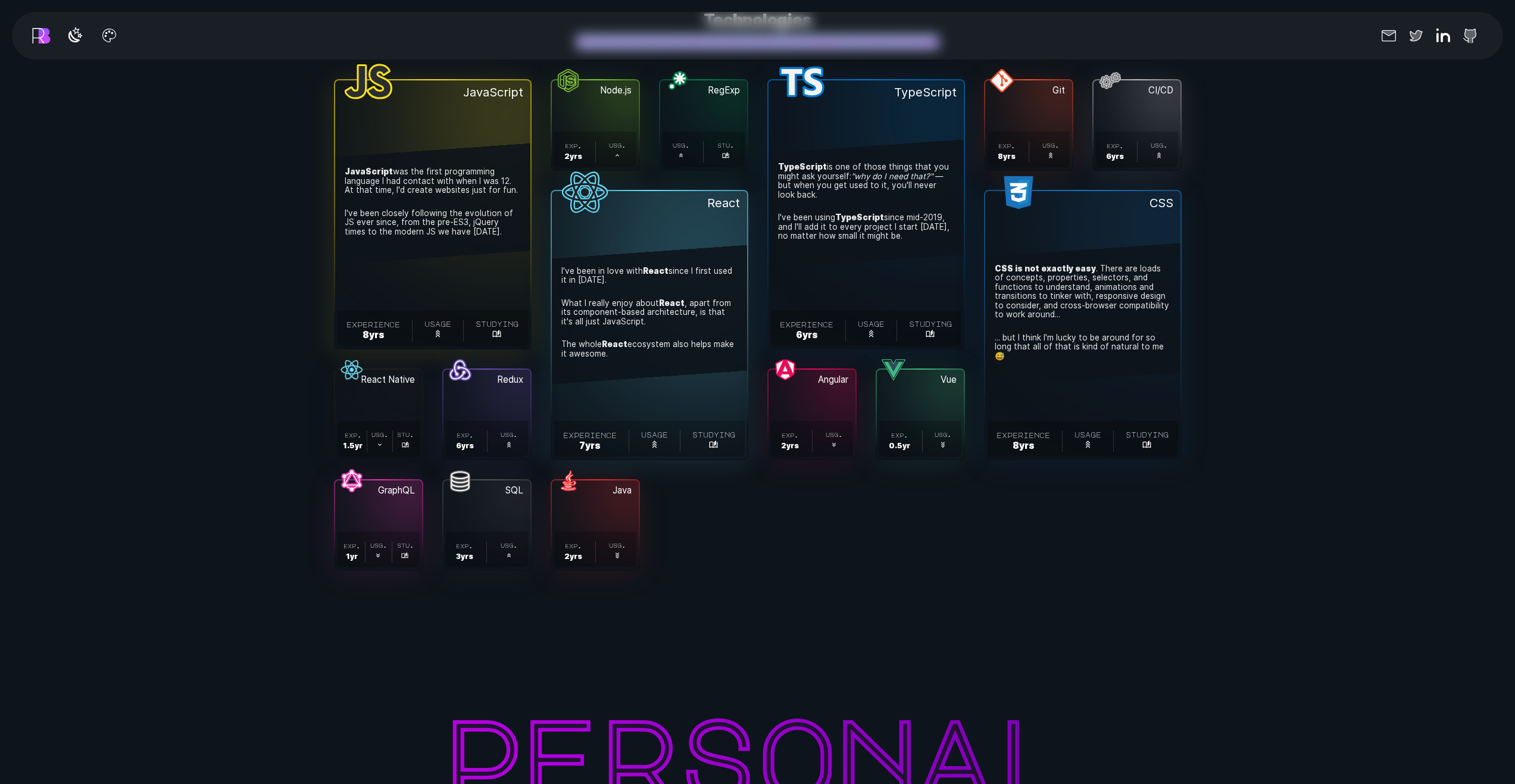
drag, startPoint x: 599, startPoint y: 362, endPoint x: 608, endPoint y: 359, distance: 9.5
click at [608, 359] on span "I've been in love with React since I first used it in [DATE]. What I really enj…" at bounding box center [649, 314] width 195 height 143
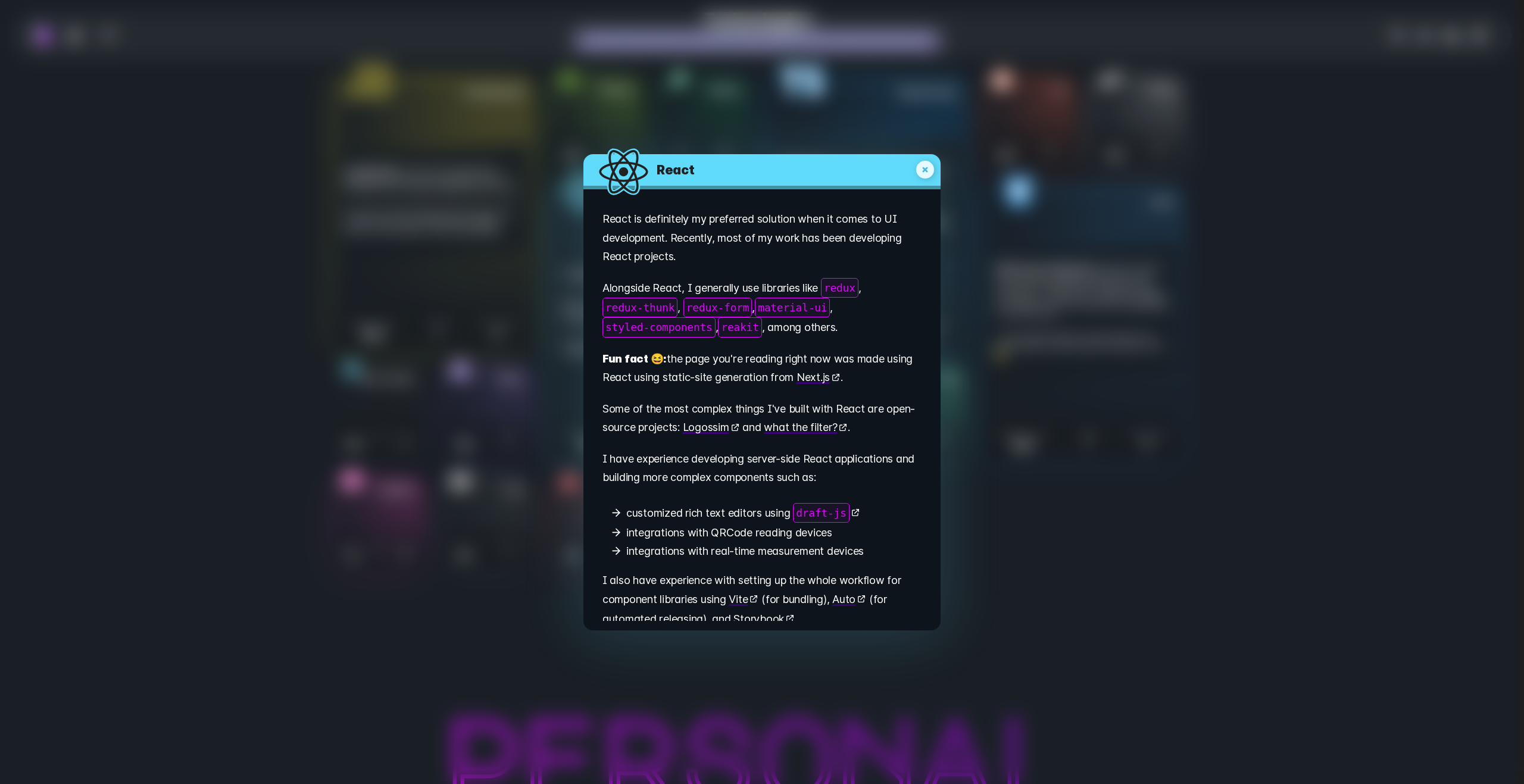
click at [925, 171] on icon "My experience with React" at bounding box center [925, 170] width 18 height 18
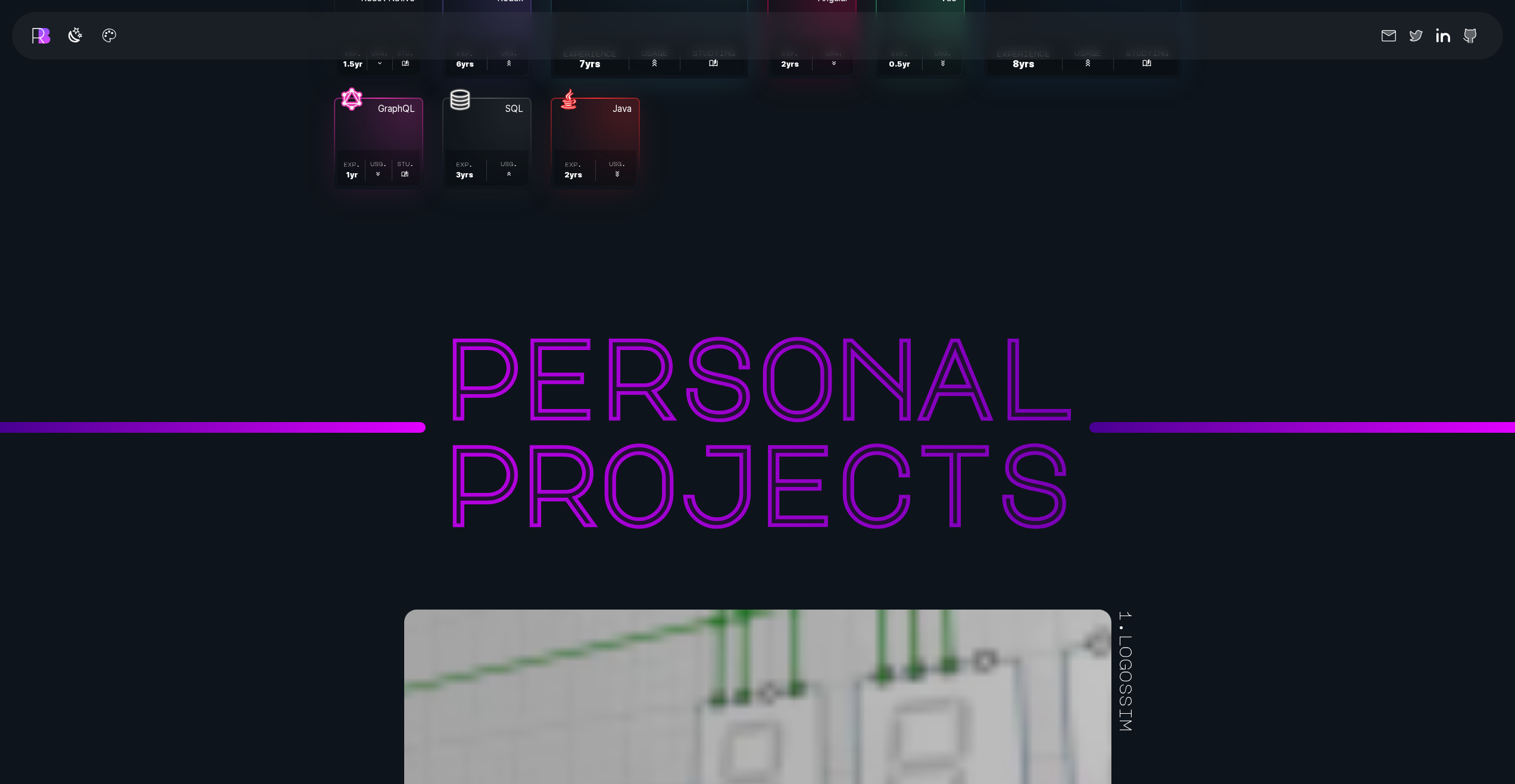
scroll to position [5976, 0]
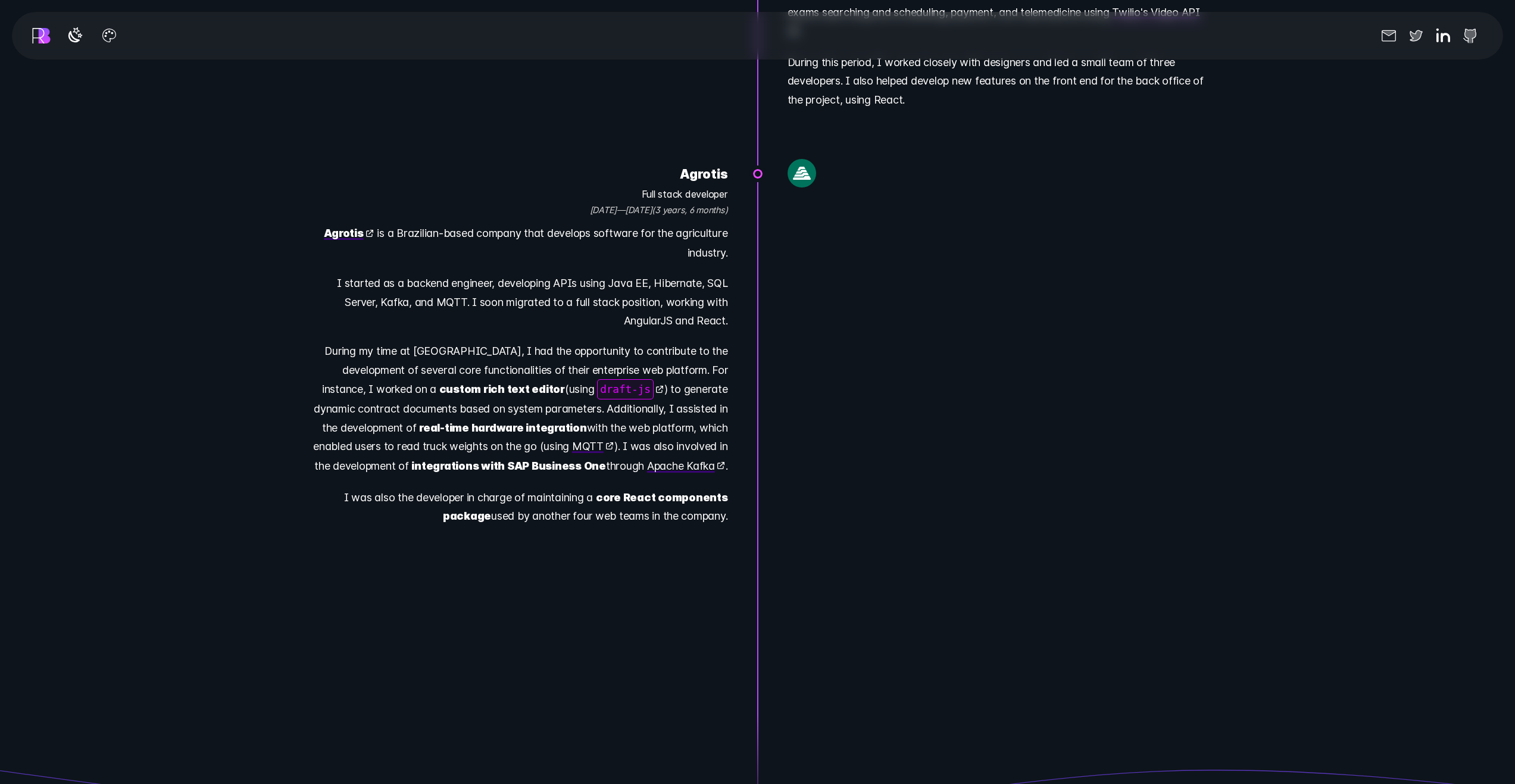
drag, startPoint x: 1204, startPoint y: 525, endPoint x: 929, endPoint y: 448, distance: 285.6
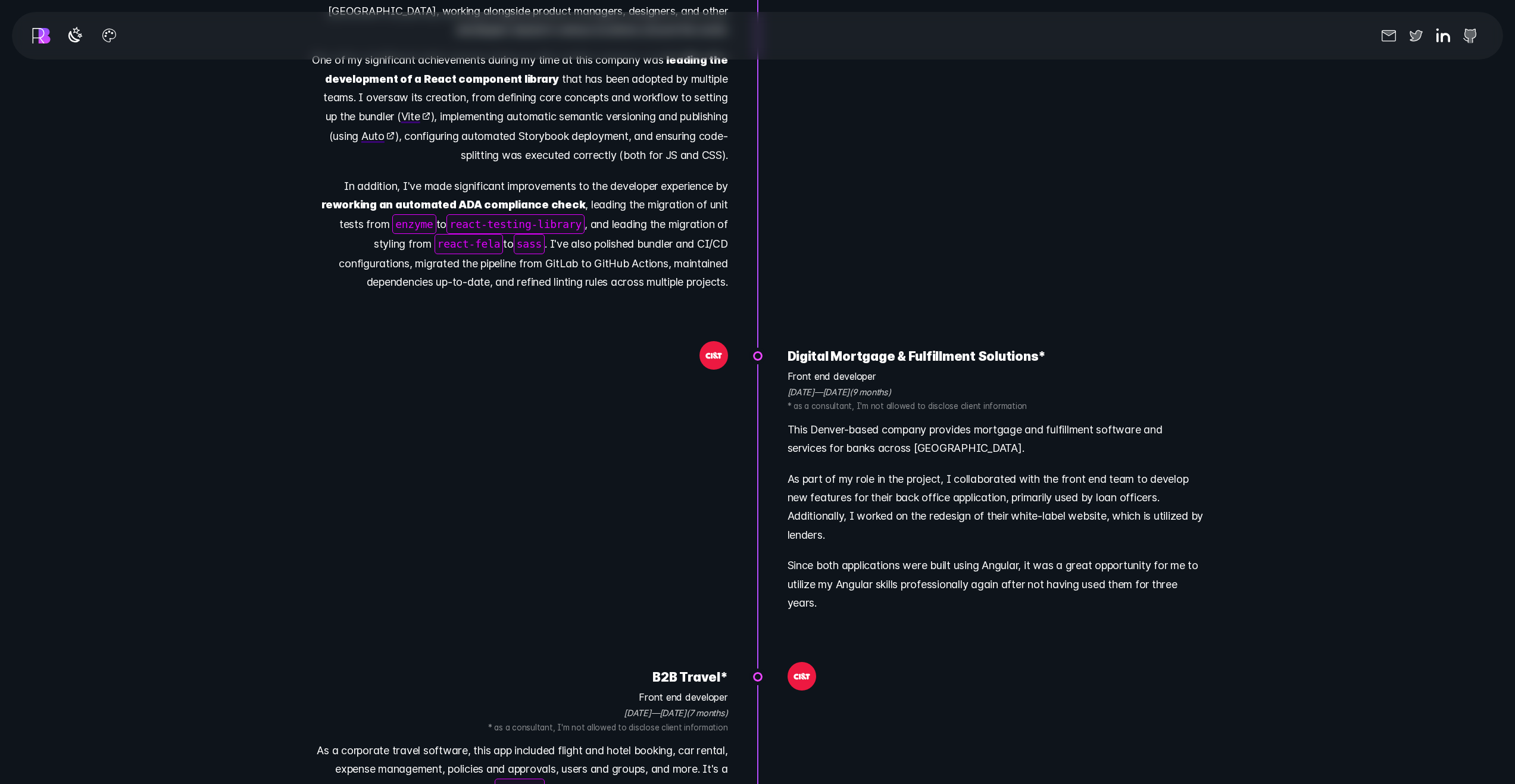
scroll to position [10669, 0]
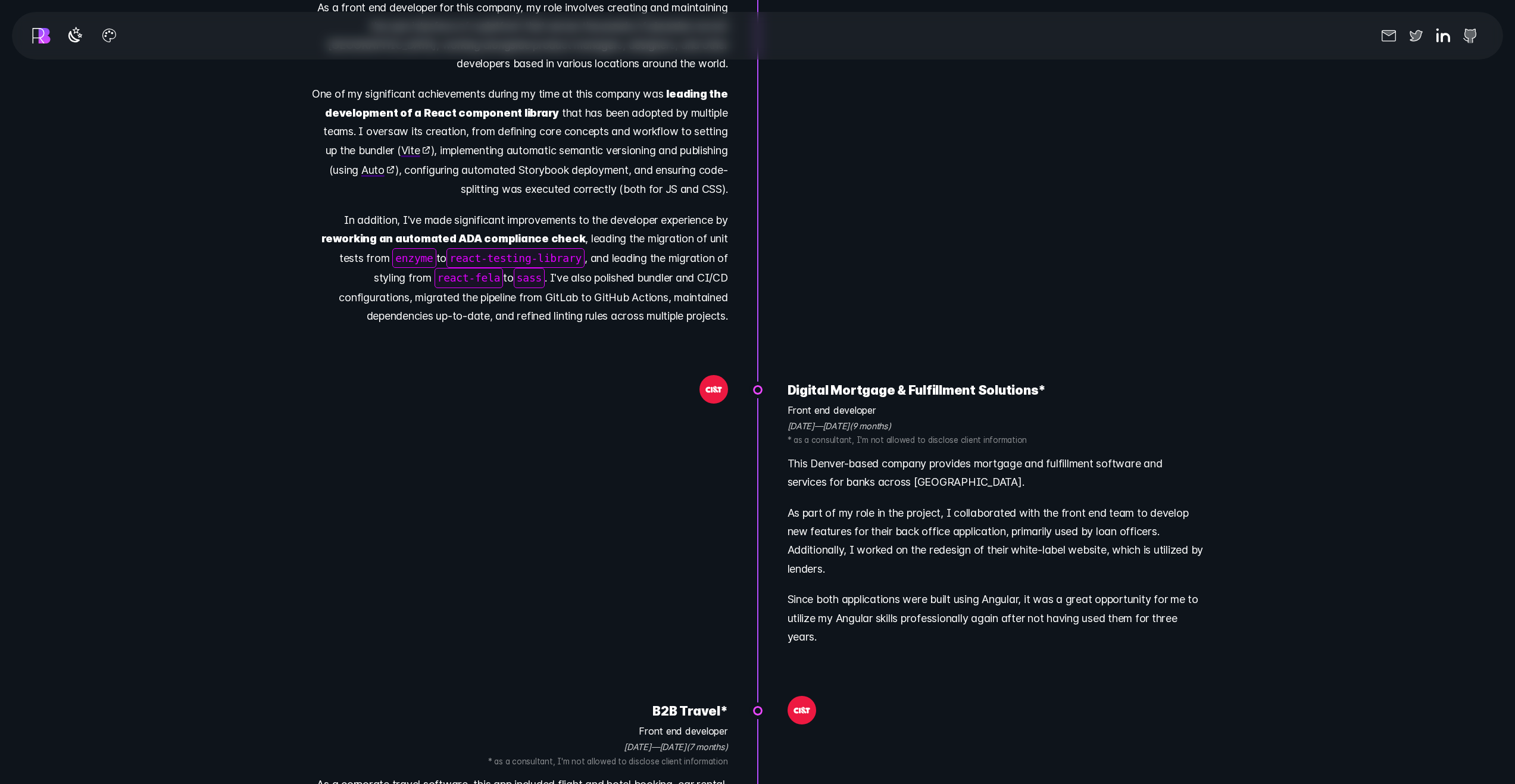
drag, startPoint x: 799, startPoint y: 396, endPoint x: 783, endPoint y: 378, distance: 24.1
click at [783, 380] on li "Digital Mortgage & Fulfillment Solutions * Front end developer [DATE] — [DATE] …" at bounding box center [996, 519] width 476 height 278
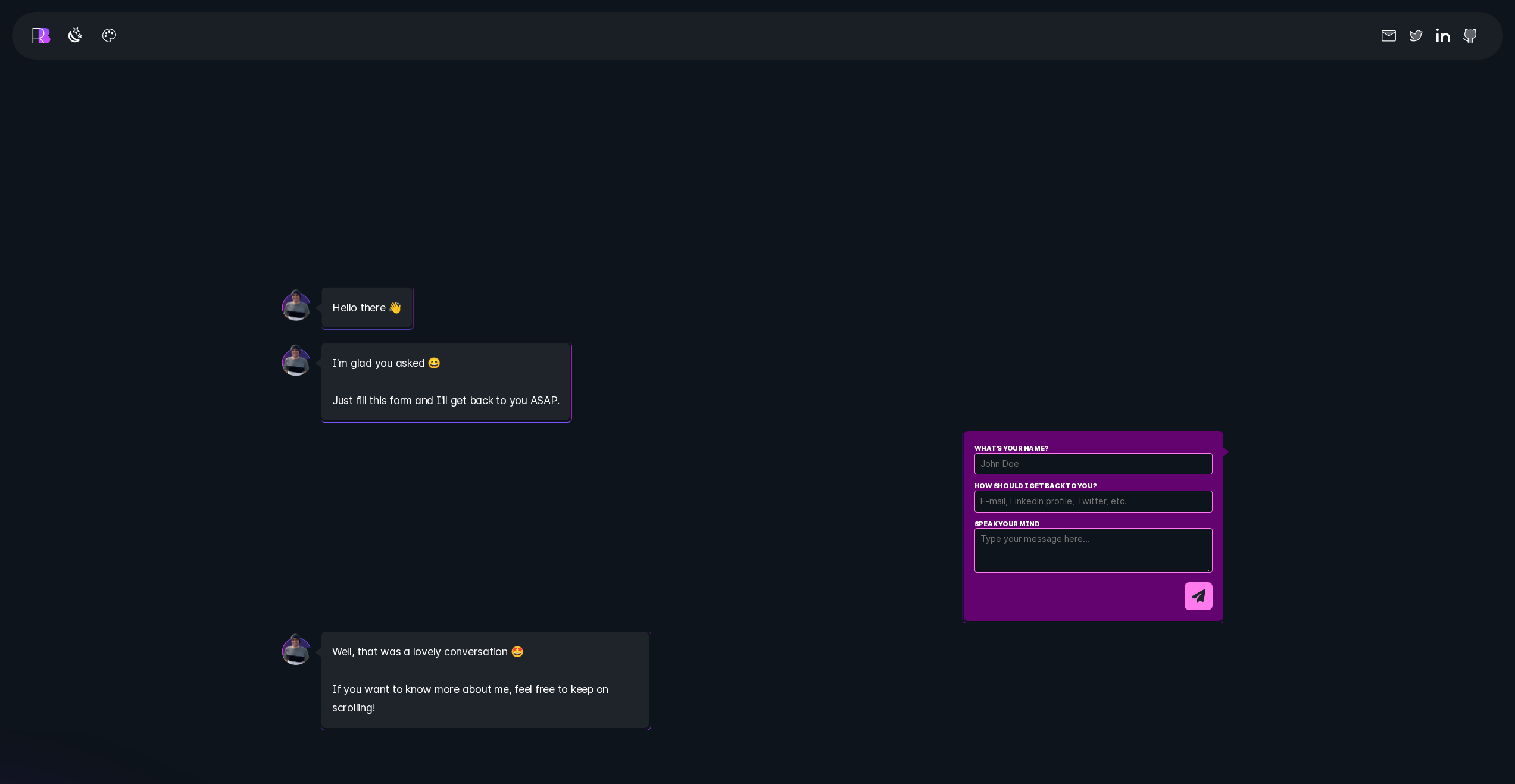
scroll to position [0, 0]
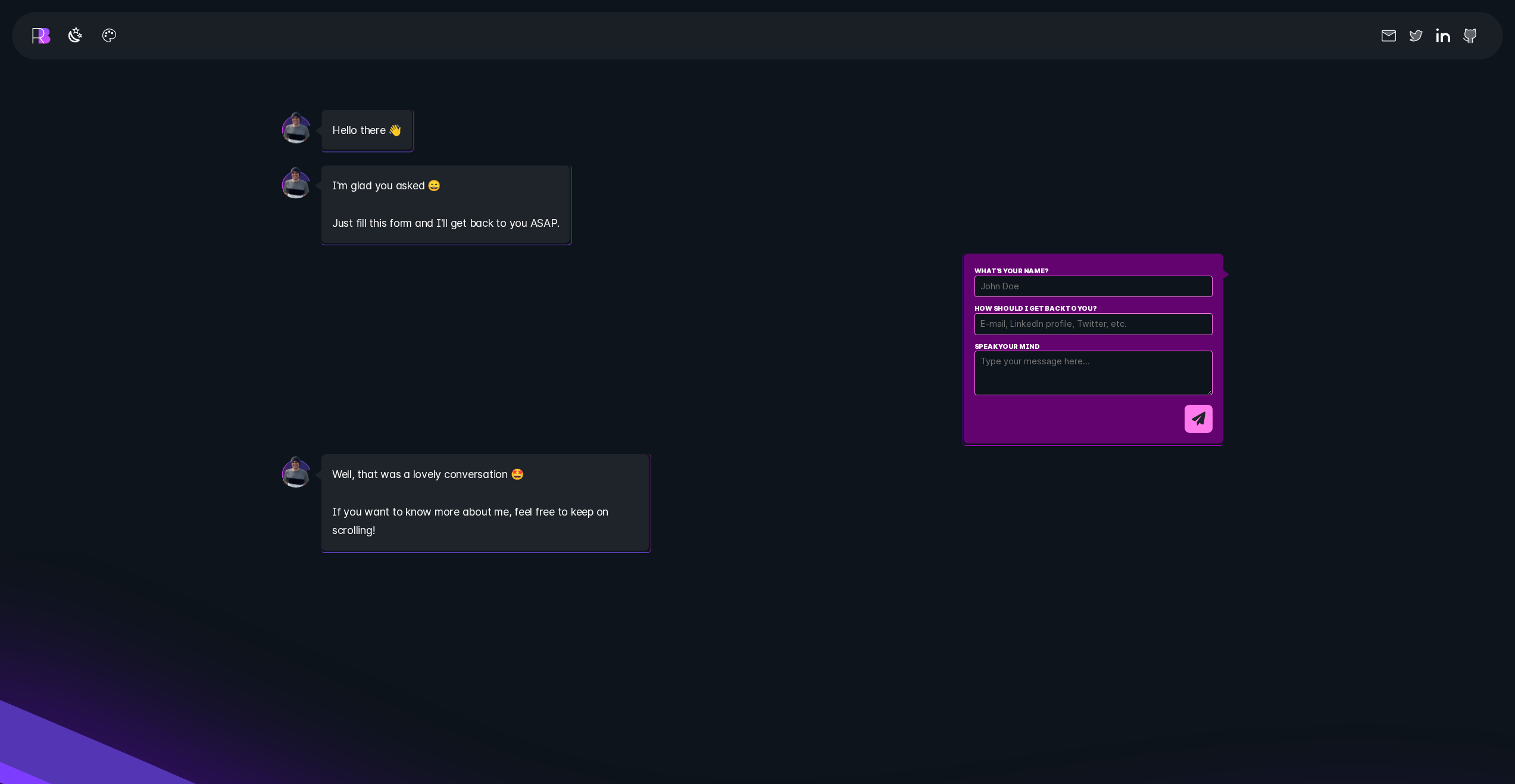
drag, startPoint x: 701, startPoint y: 422, endPoint x: 796, endPoint y: 548, distance: 157.8
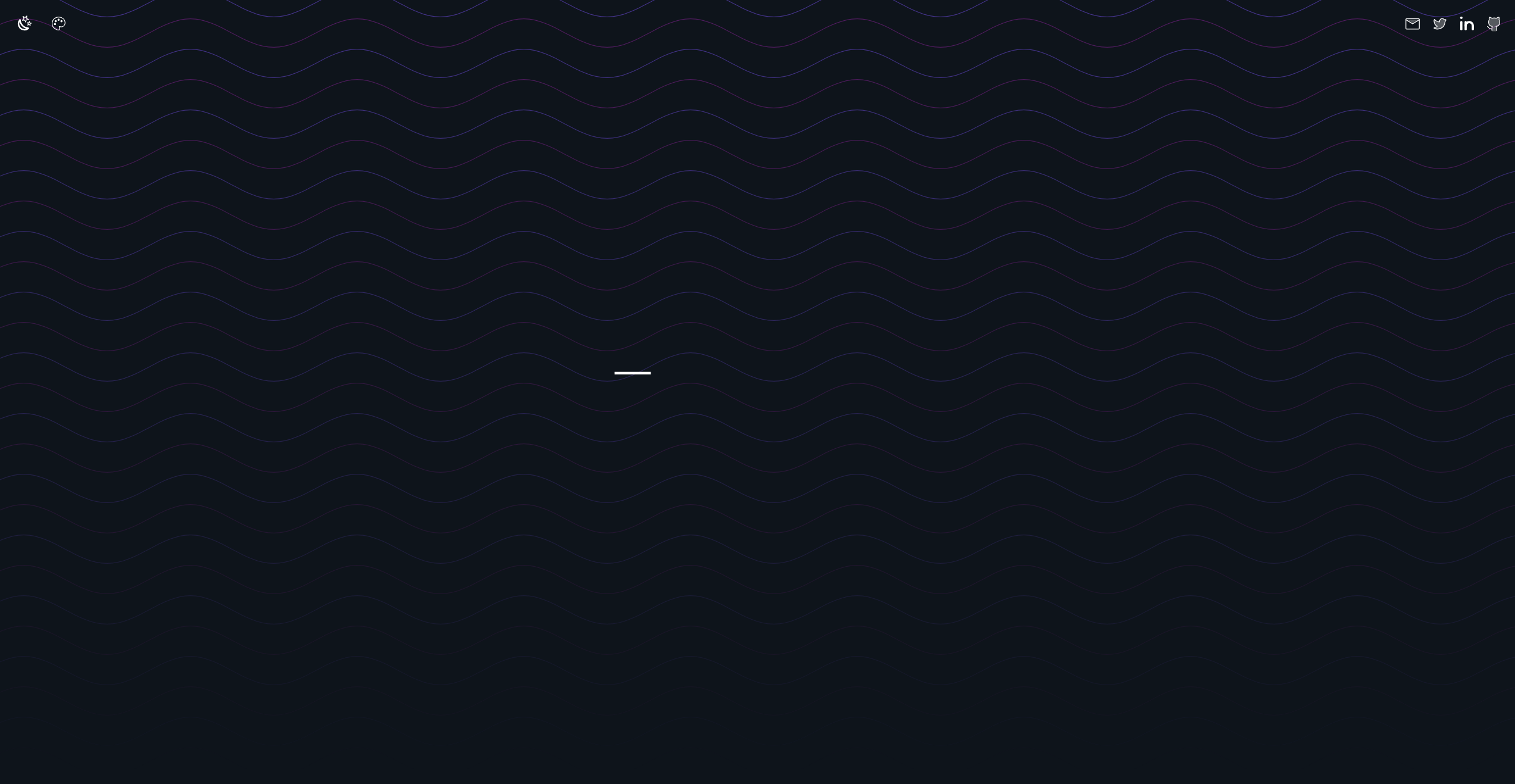
drag, startPoint x: 1324, startPoint y: 335, endPoint x: 1276, endPoint y: 268, distance: 82.4
